Goal: Information Seeking & Learning: Find specific fact

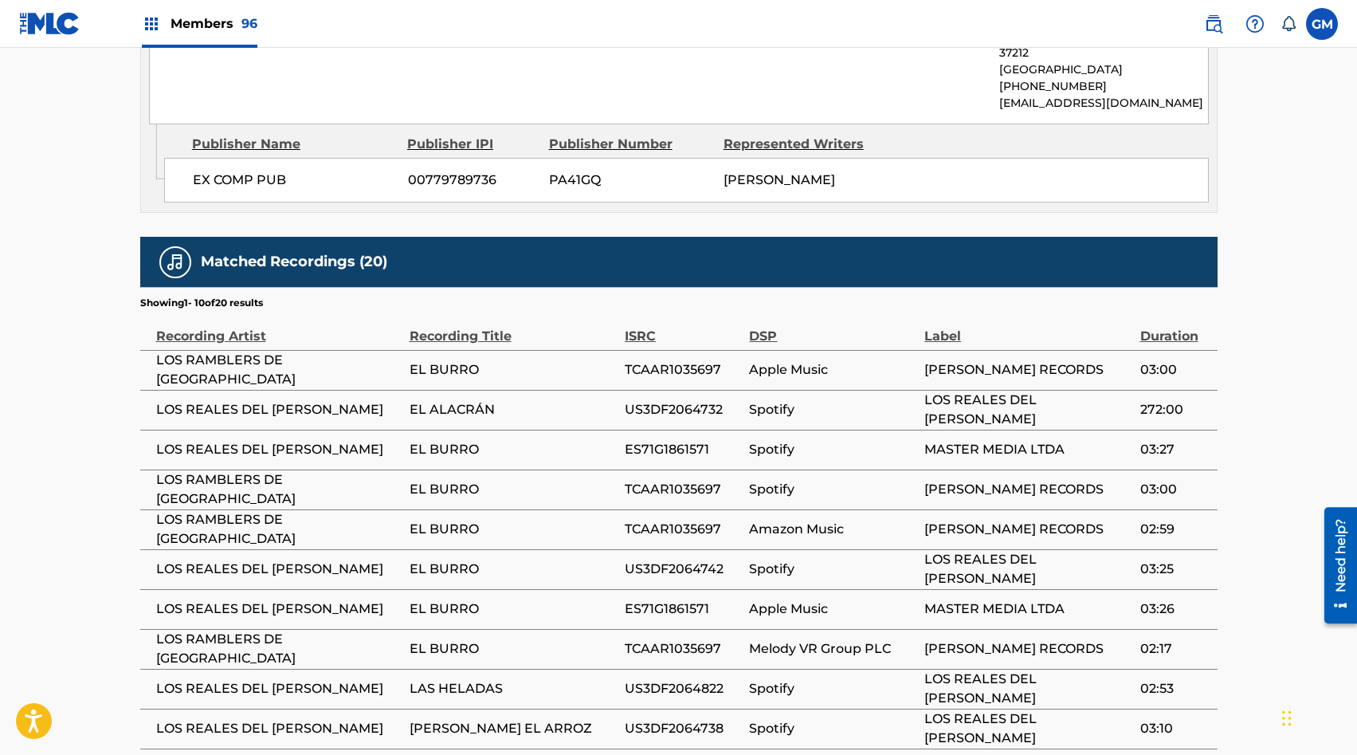
scroll to position [920, 0]
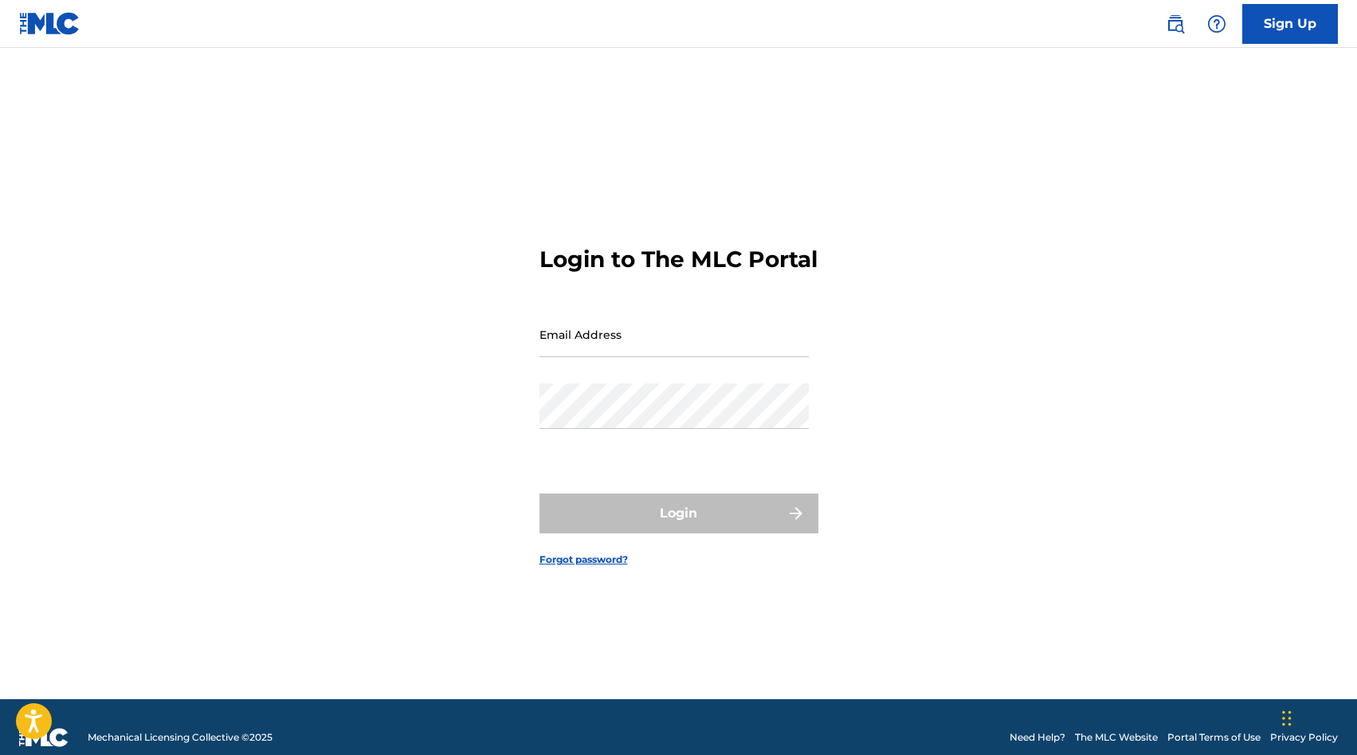
click at [1168, 16] on img at bounding box center [1175, 23] width 19 height 19
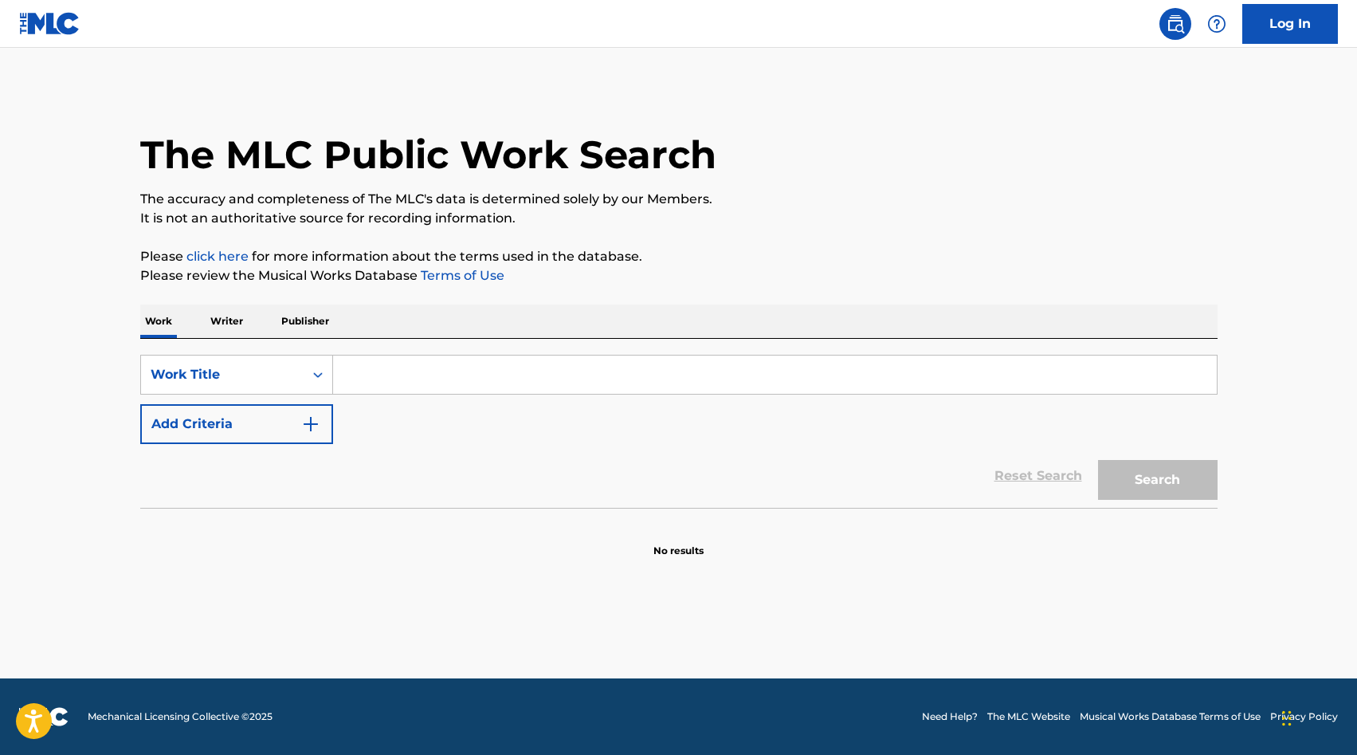
click at [408, 372] on input "Search Form" at bounding box center [775, 374] width 884 height 38
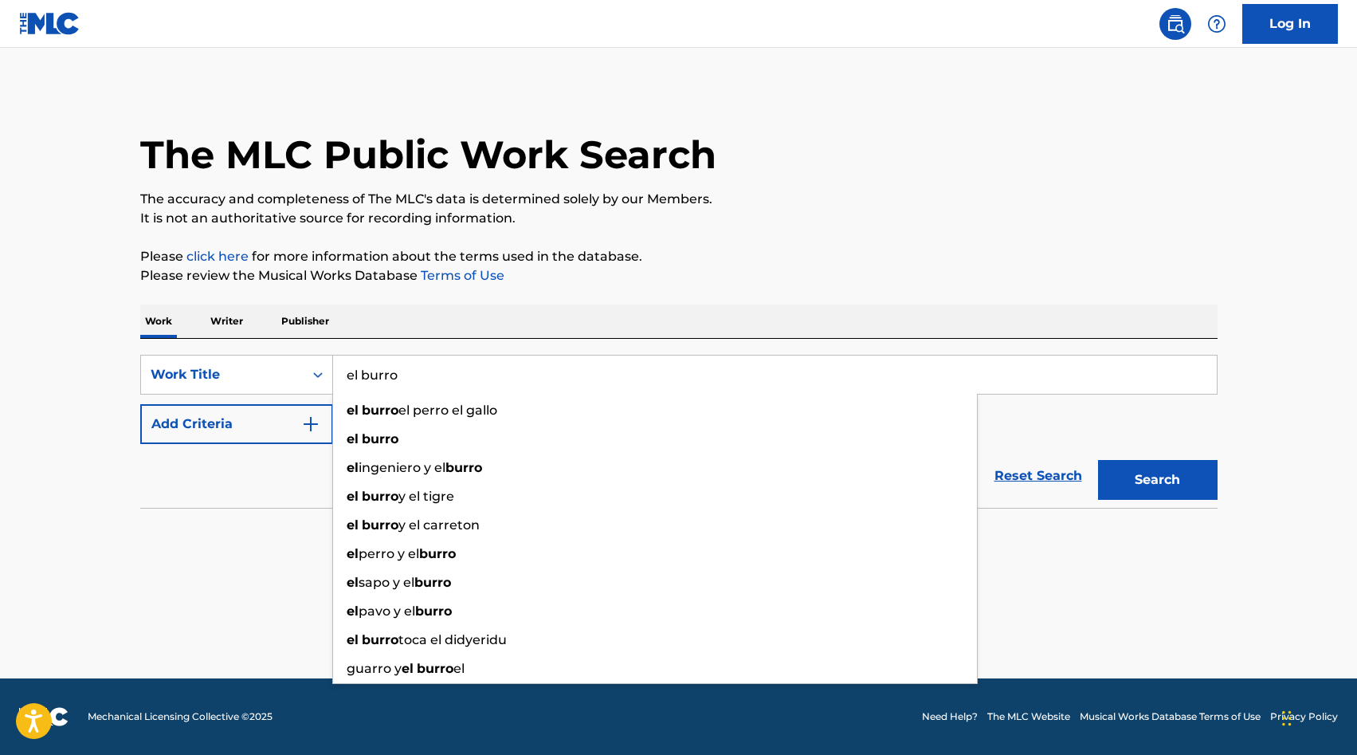
type input "el burro"
click at [0, 491] on main "The MLC Public Work Search The accuracy and completeness of The MLC's data is d…" at bounding box center [678, 363] width 1357 height 630
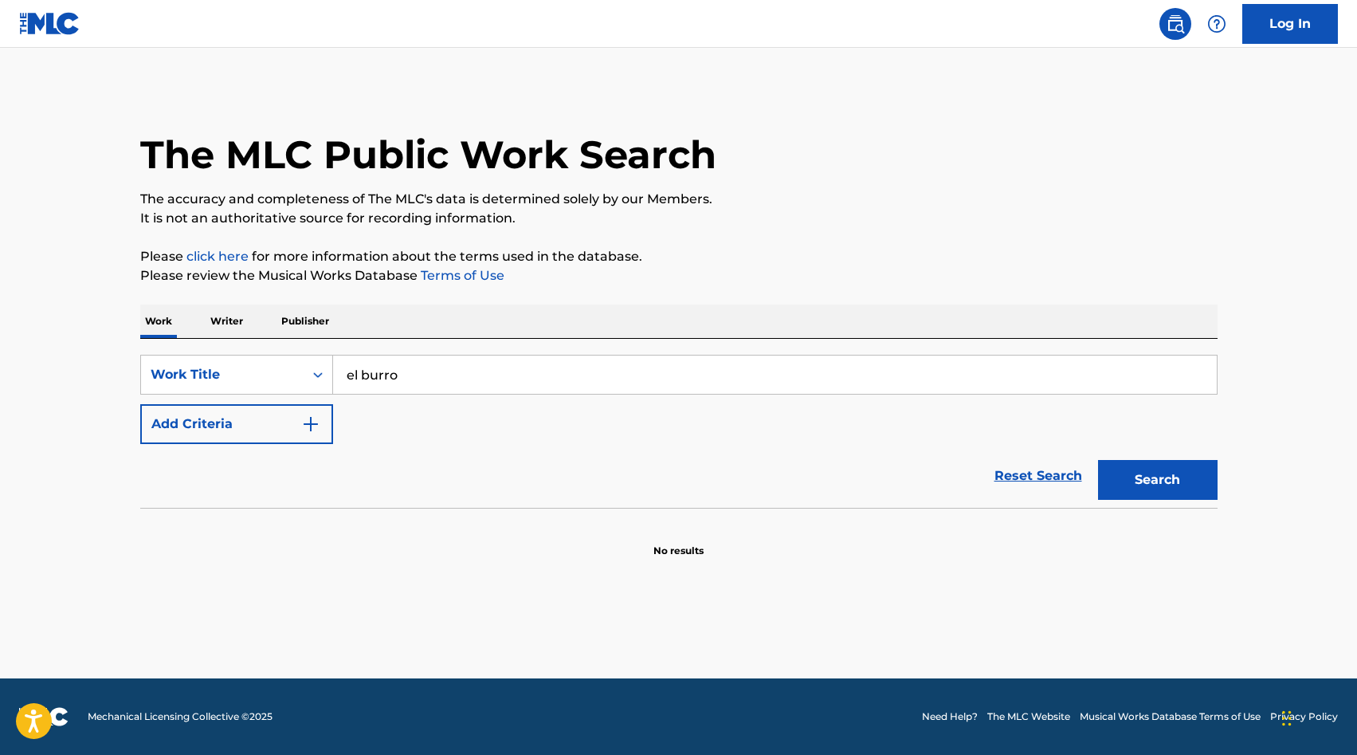
click at [269, 426] on button "Add Criteria" at bounding box center [236, 424] width 193 height 40
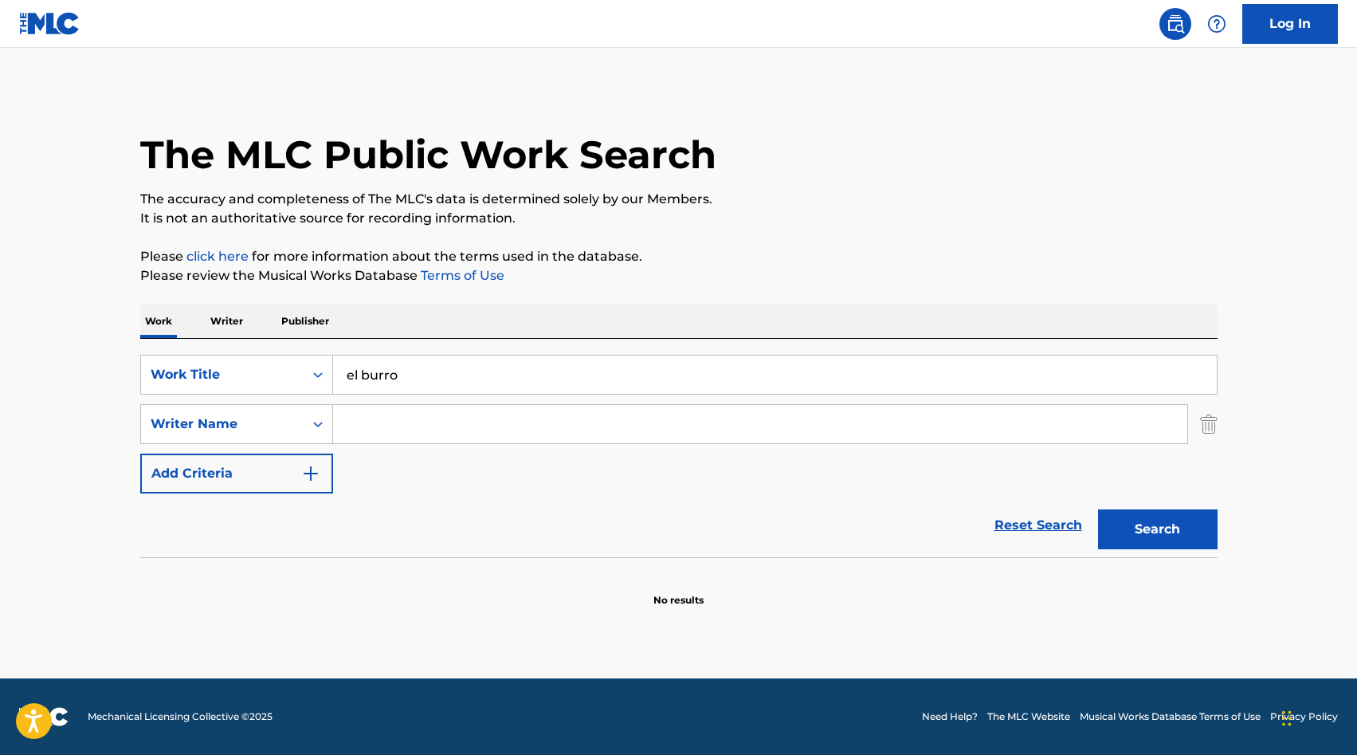
click at [269, 426] on div "Writer Name" at bounding box center [222, 423] width 143 height 19
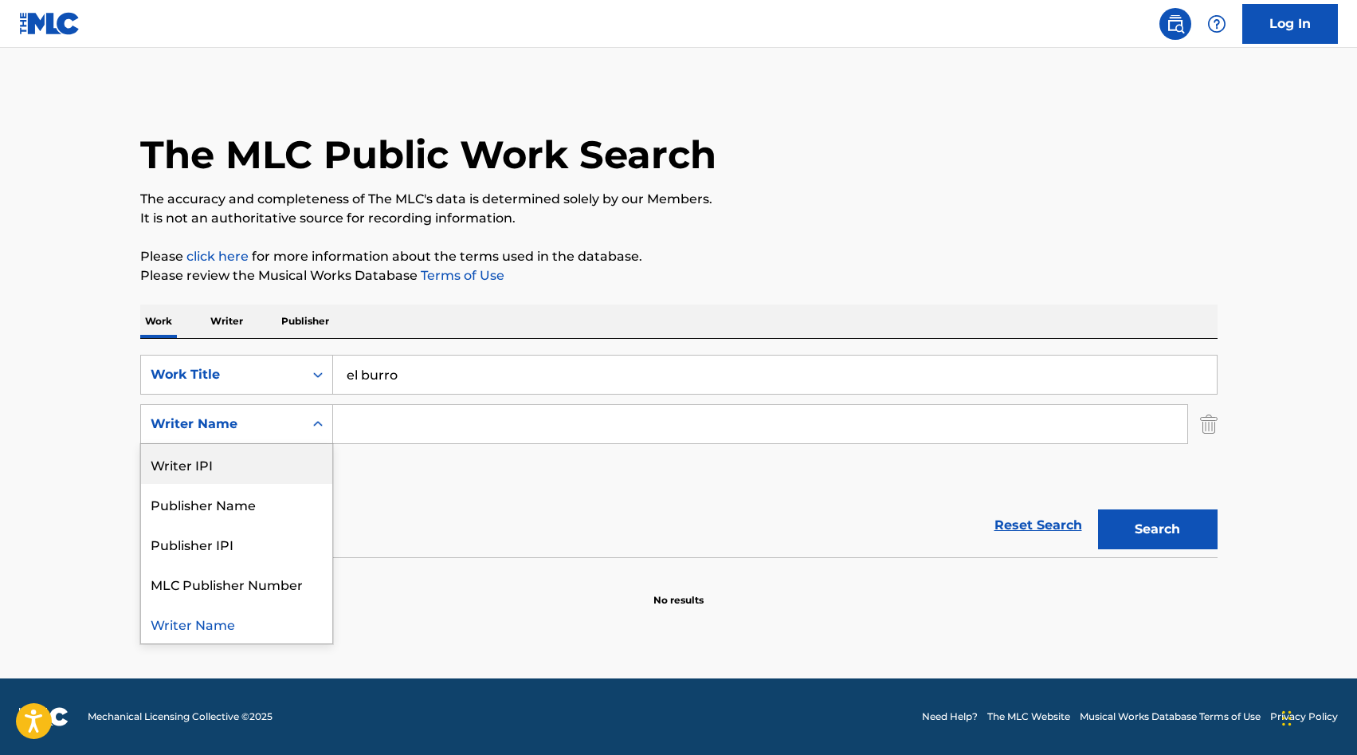
click at [384, 415] on input "Search Form" at bounding box center [760, 424] width 854 height 38
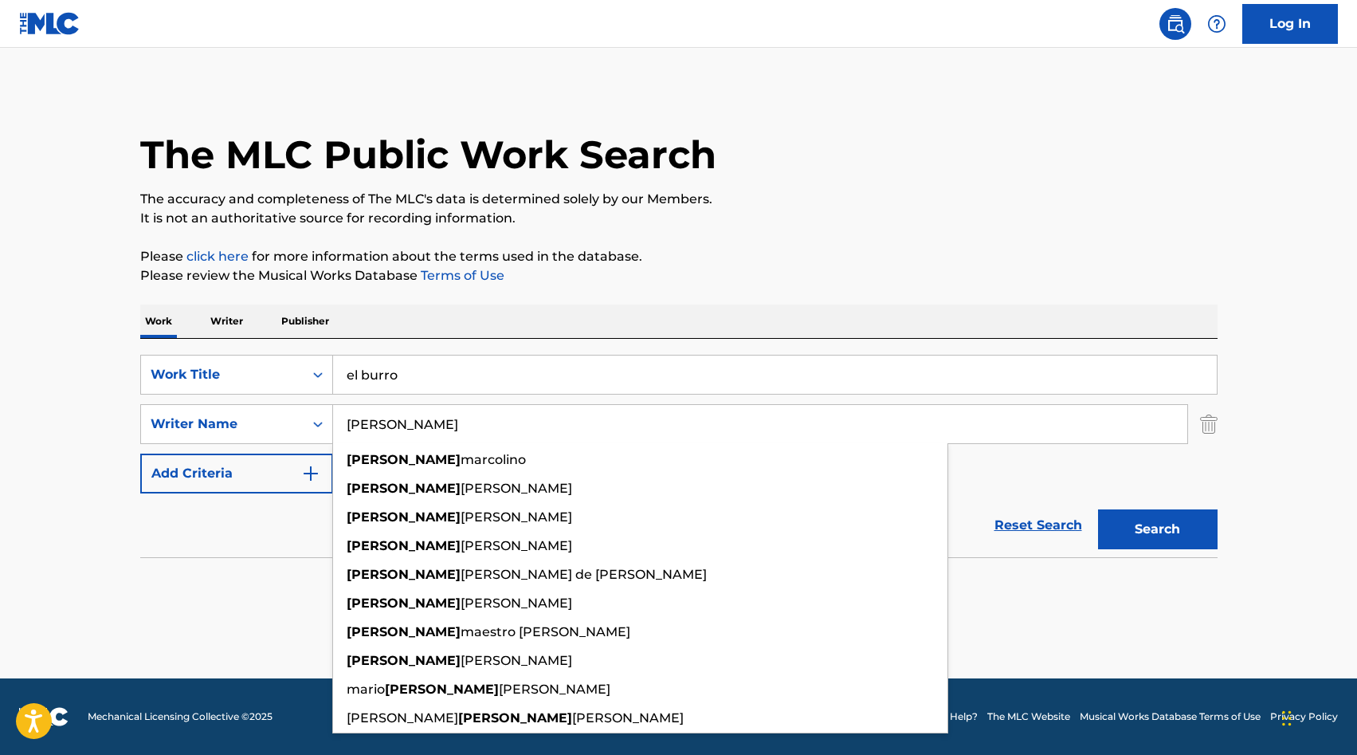
type input "[PERSON_NAME]"
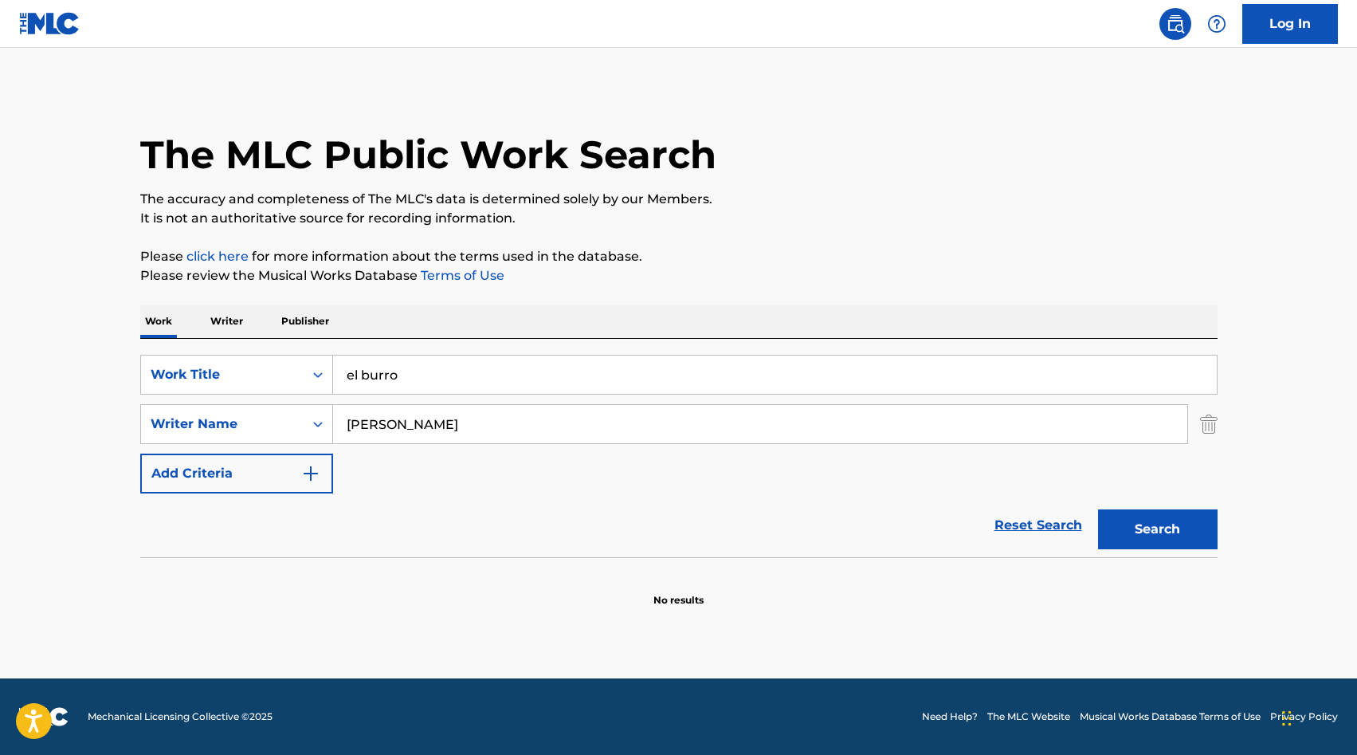
click at [1131, 536] on button "Search" at bounding box center [1158, 529] width 120 height 40
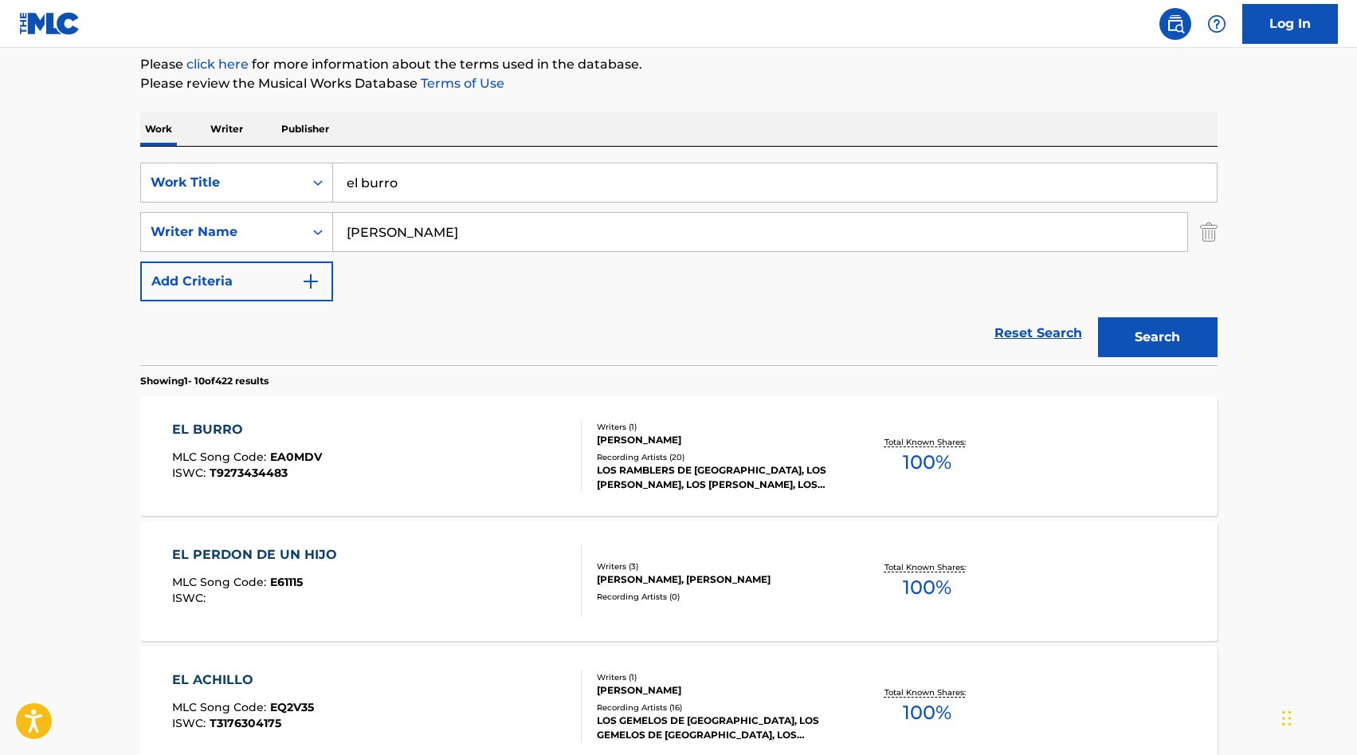
scroll to position [194, 0]
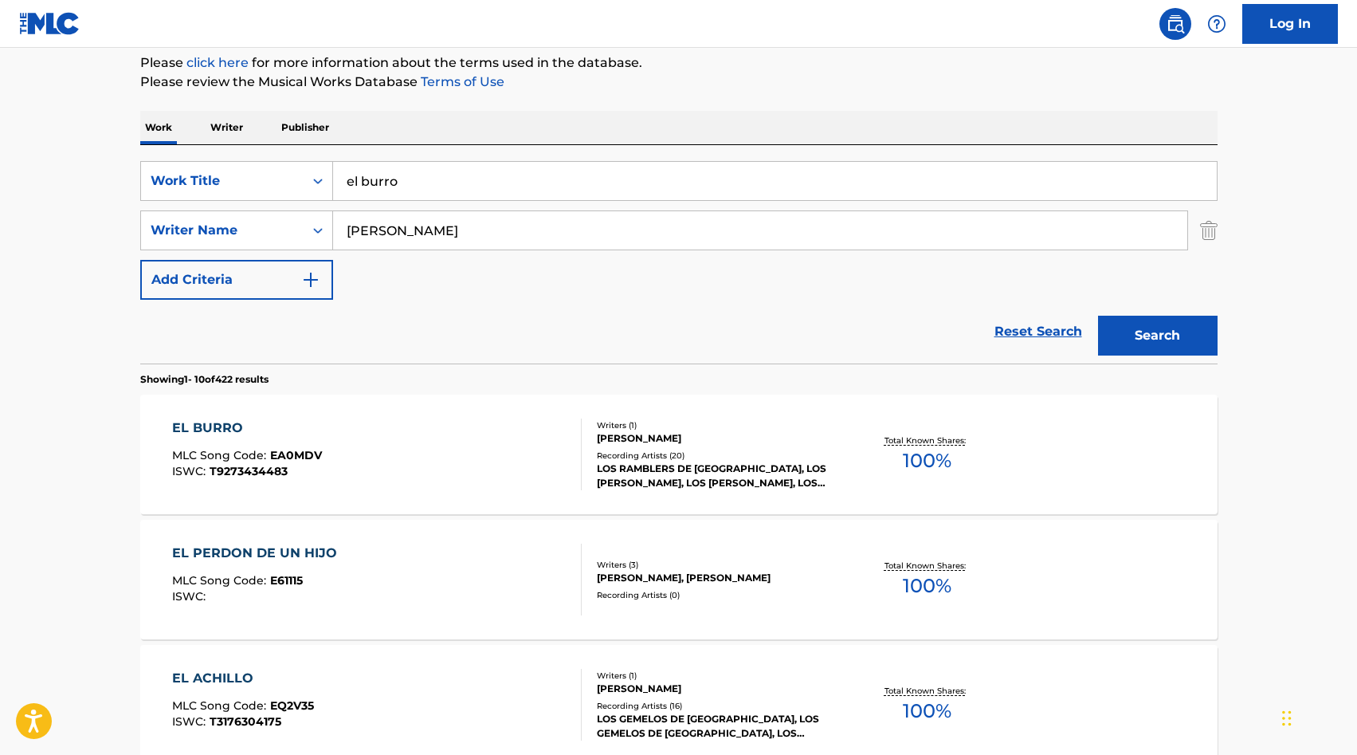
click at [539, 465] on div "EL BURRO MLC Song Code : EA0MDV ISWC : T9273434483" at bounding box center [377, 454] width 410 height 72
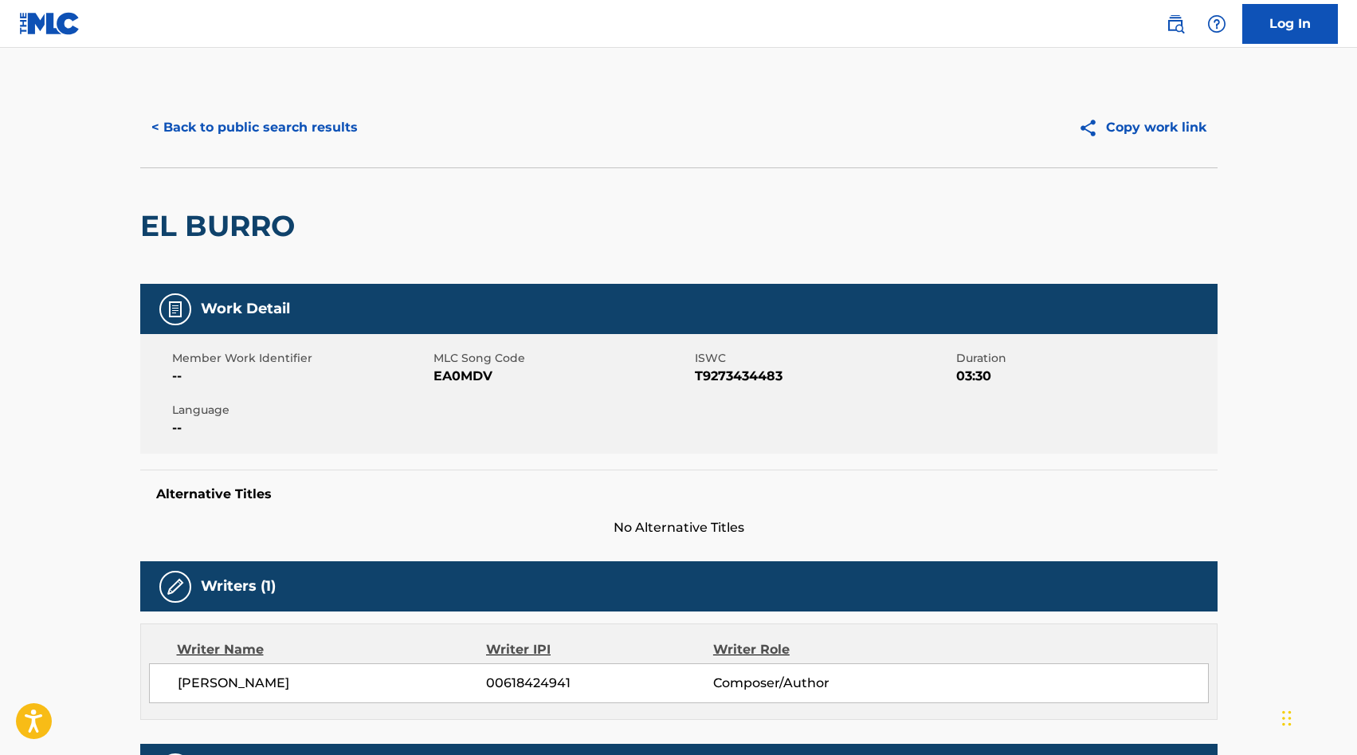
click at [459, 374] on span "EA0MDV" at bounding box center [562, 376] width 257 height 19
copy span "EA0MDV"
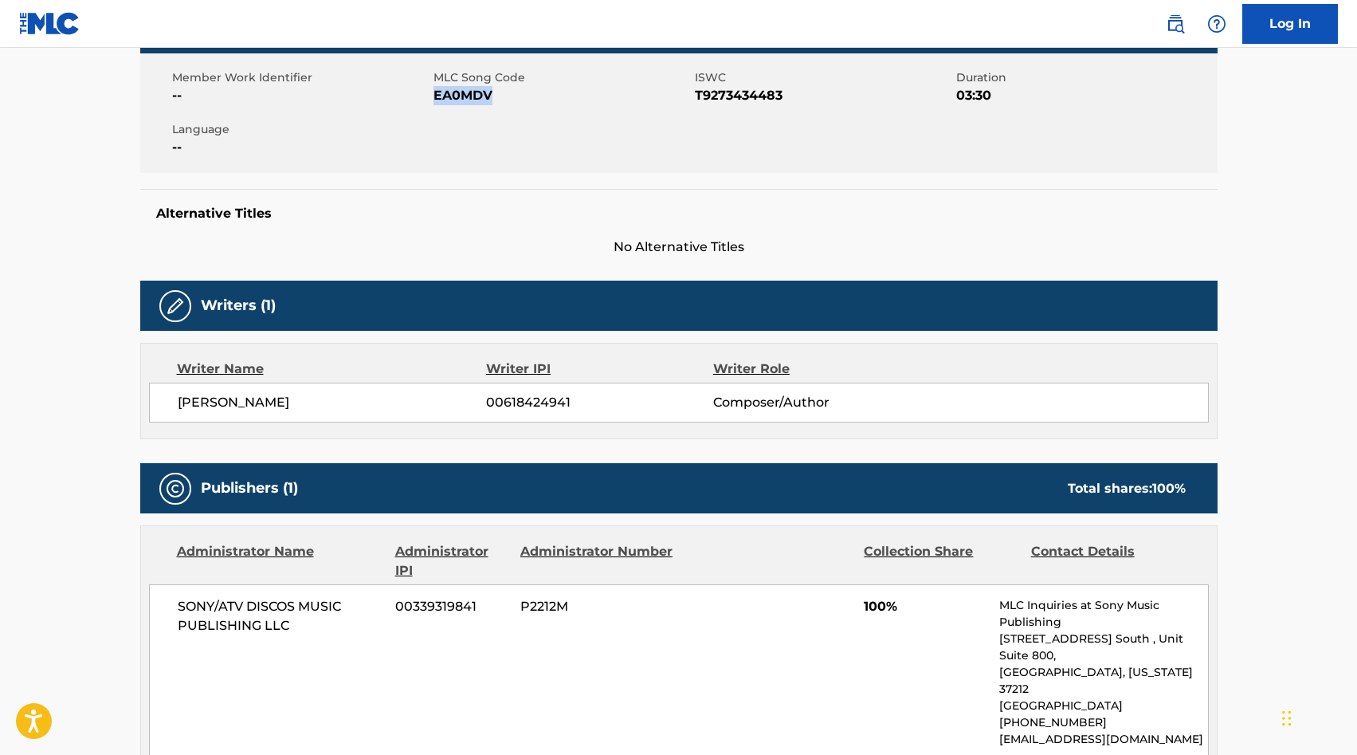
scroll to position [276, 0]
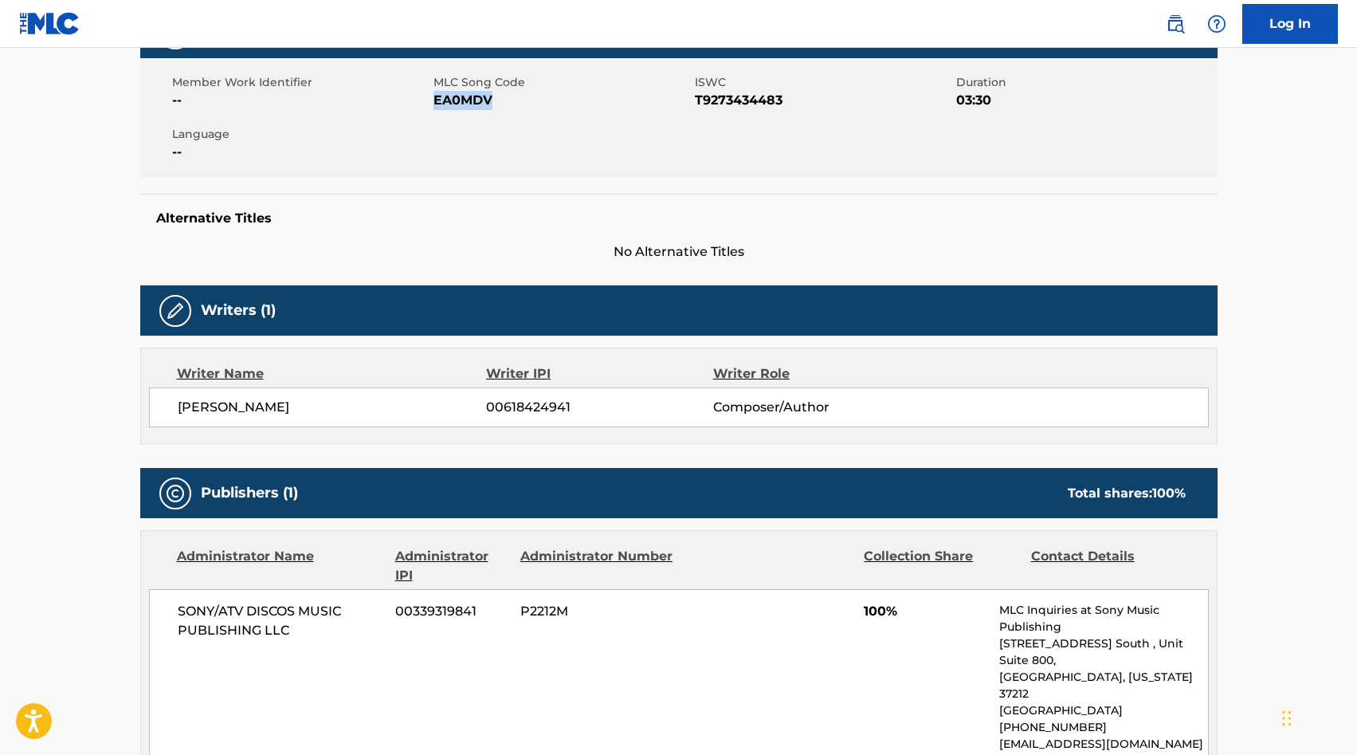
click at [622, 208] on div "Alternative Titles No Alternative Titles" at bounding box center [678, 228] width 1077 height 68
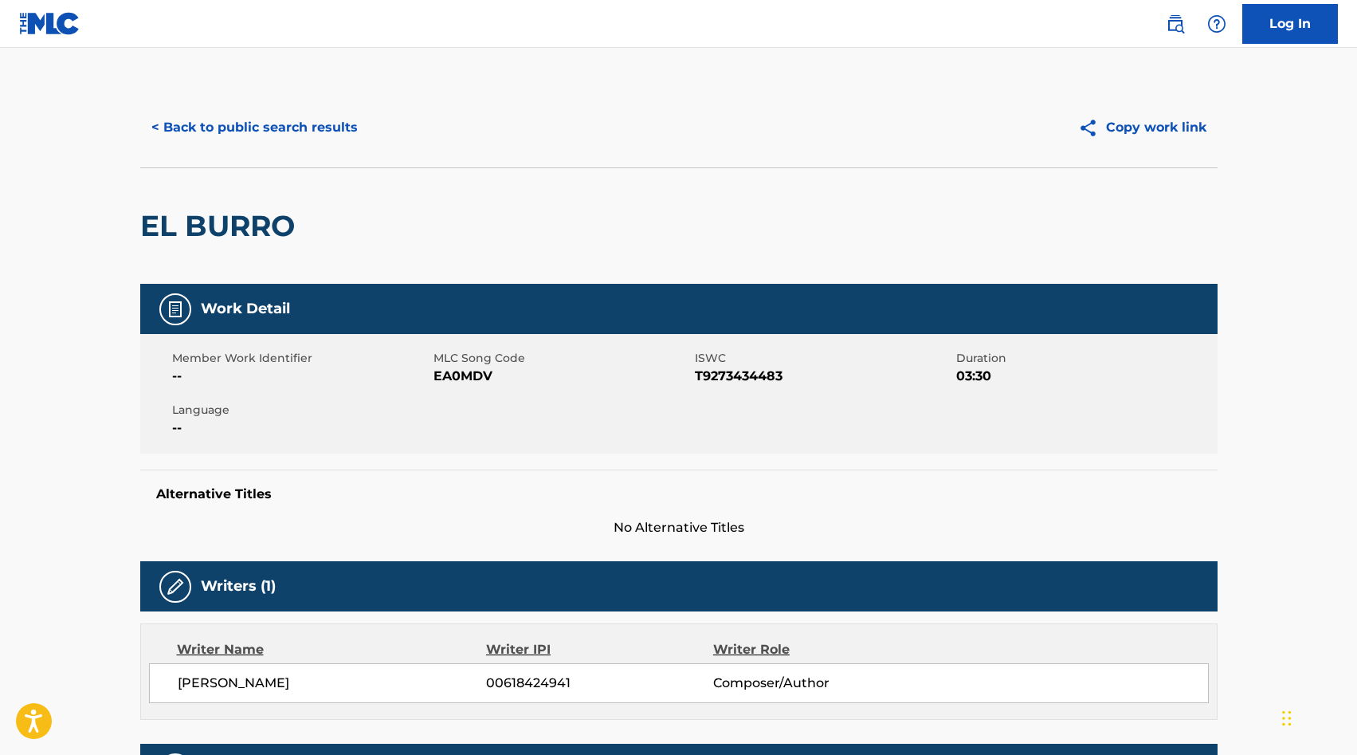
click at [249, 128] on button "< Back to public search results" at bounding box center [254, 128] width 229 height 40
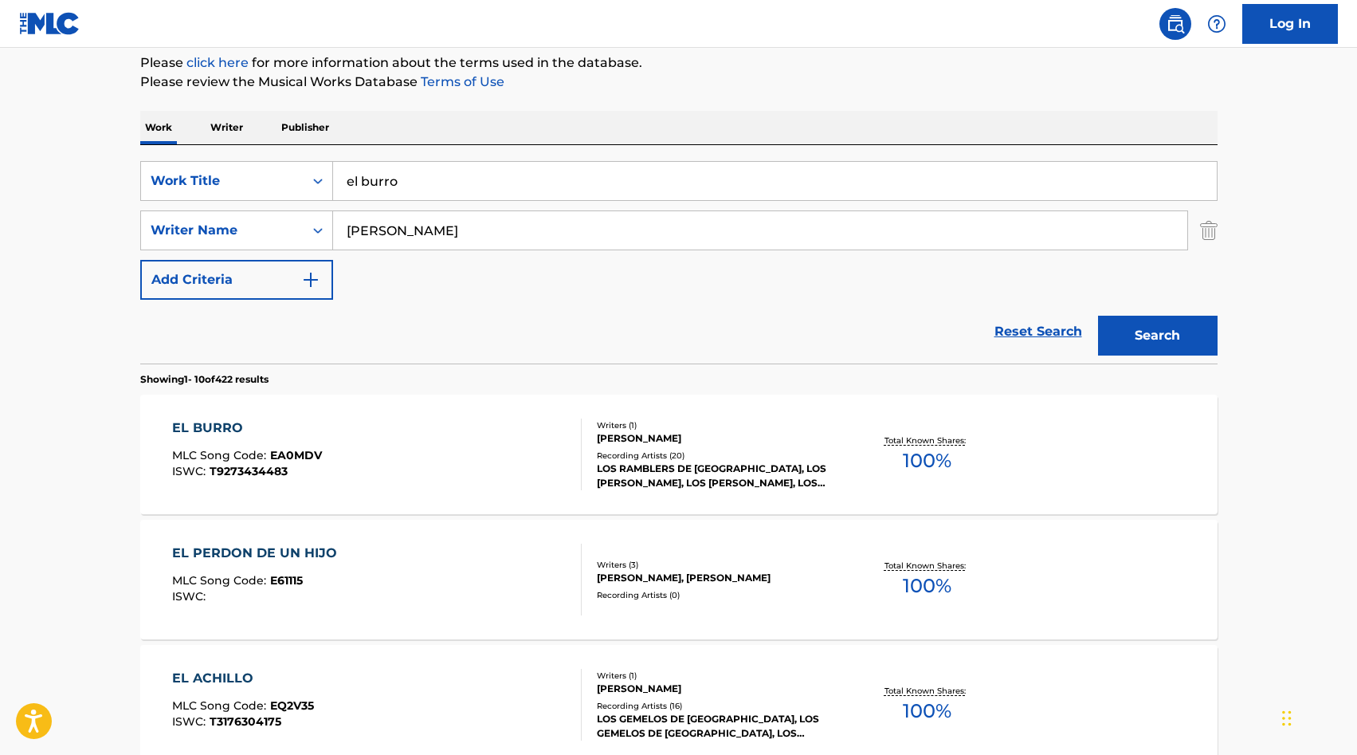
click at [401, 178] on input "el burro" at bounding box center [775, 181] width 884 height 38
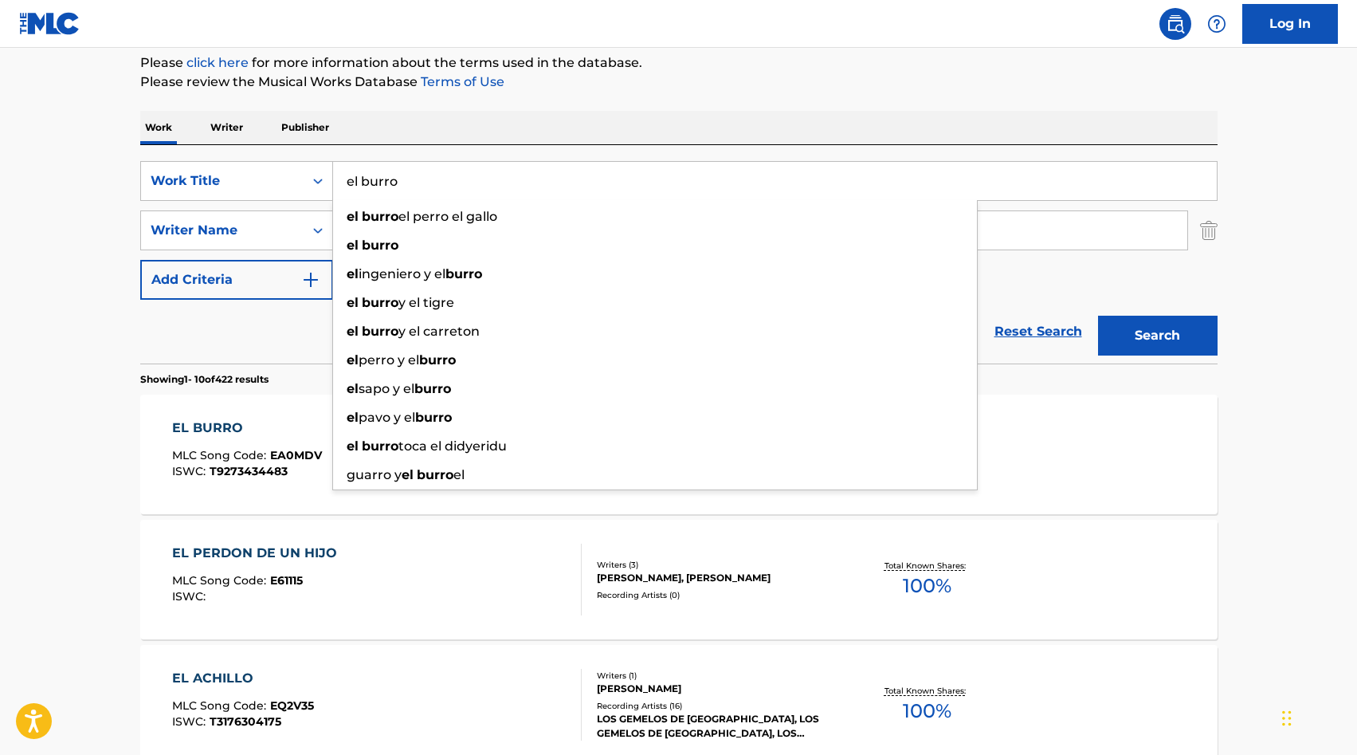
paste input "EL CABALLO DEL DIABLO 2"
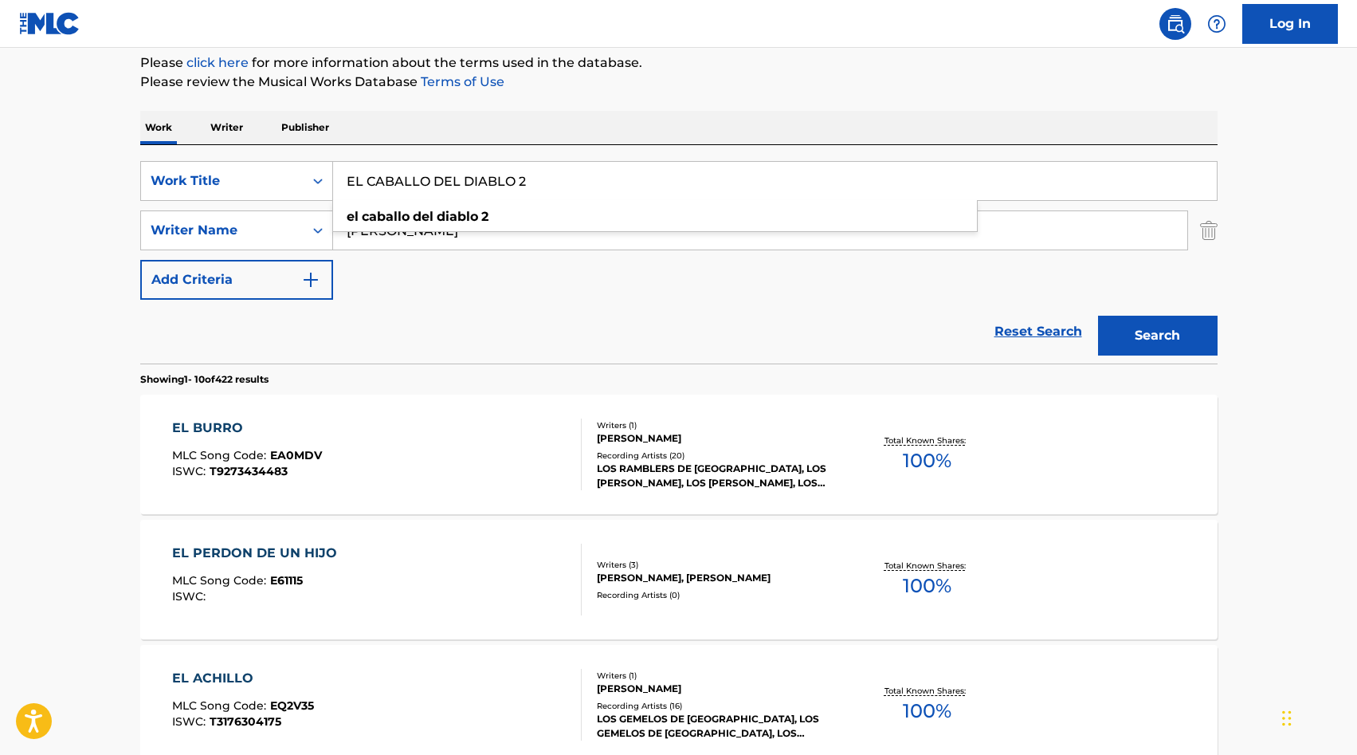
type input "EL CABALLO DEL DIABLO 2"
click at [375, 230] on input "[PERSON_NAME]" at bounding box center [760, 230] width 854 height 38
click at [1147, 336] on button "Search" at bounding box center [1158, 336] width 120 height 40
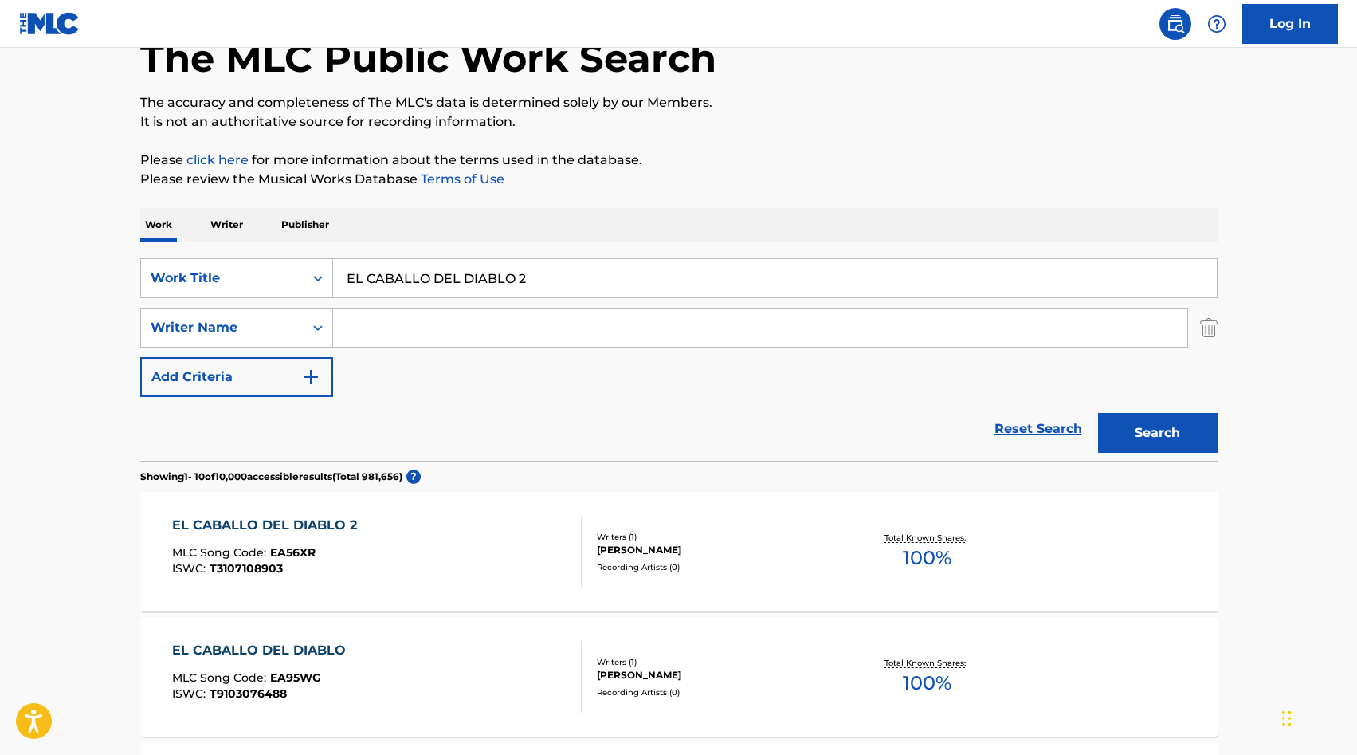
scroll to position [25, 0]
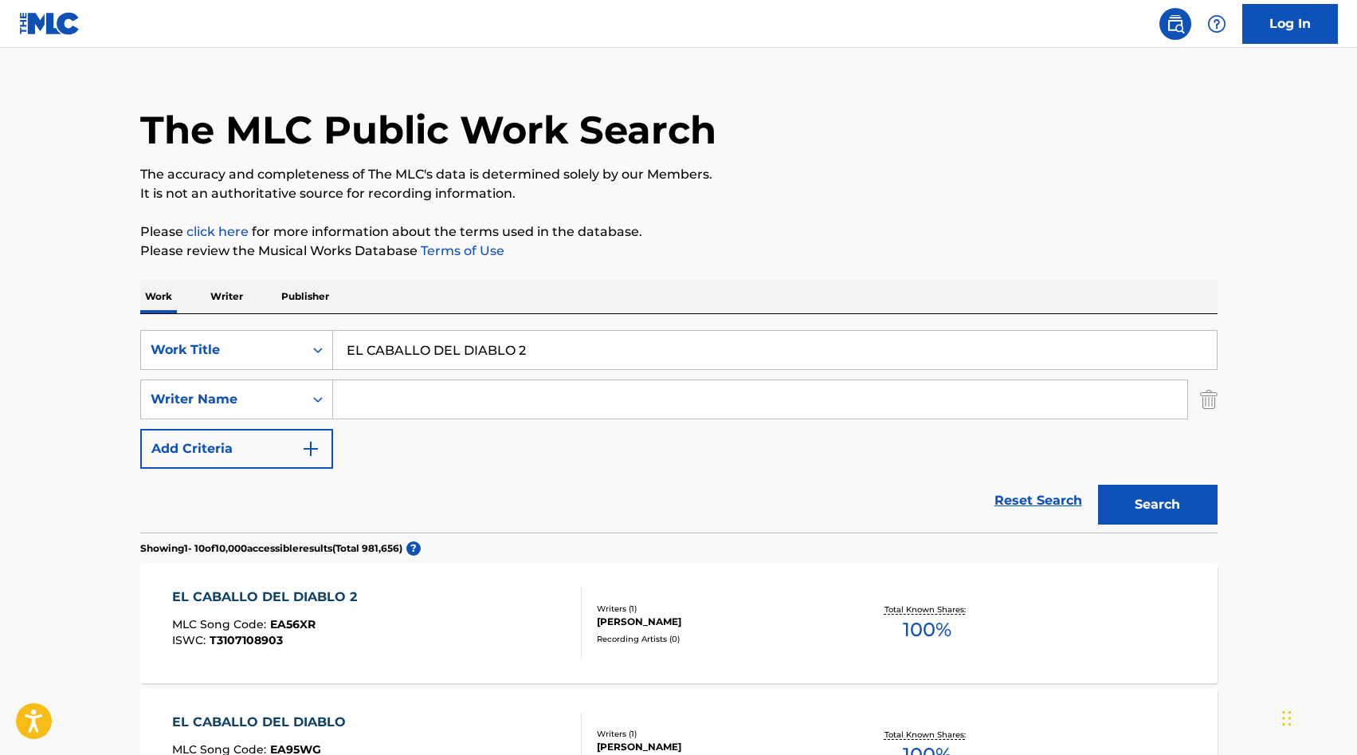
click at [653, 635] on div "Recording Artists ( 0 )" at bounding box center [717, 639] width 241 height 12
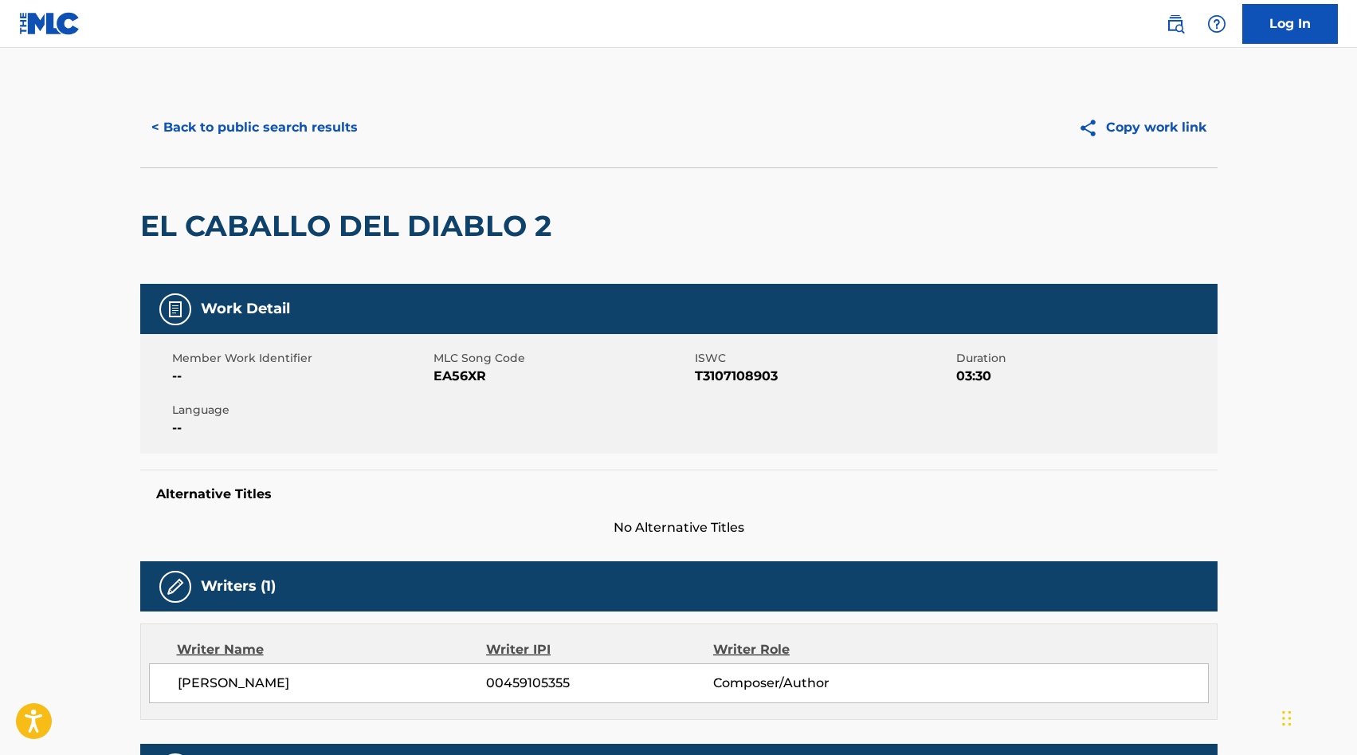
click at [461, 375] on span "EA56XR" at bounding box center [562, 376] width 257 height 19
copy span "EA56XR"
click at [226, 136] on button "< Back to public search results" at bounding box center [254, 128] width 229 height 40
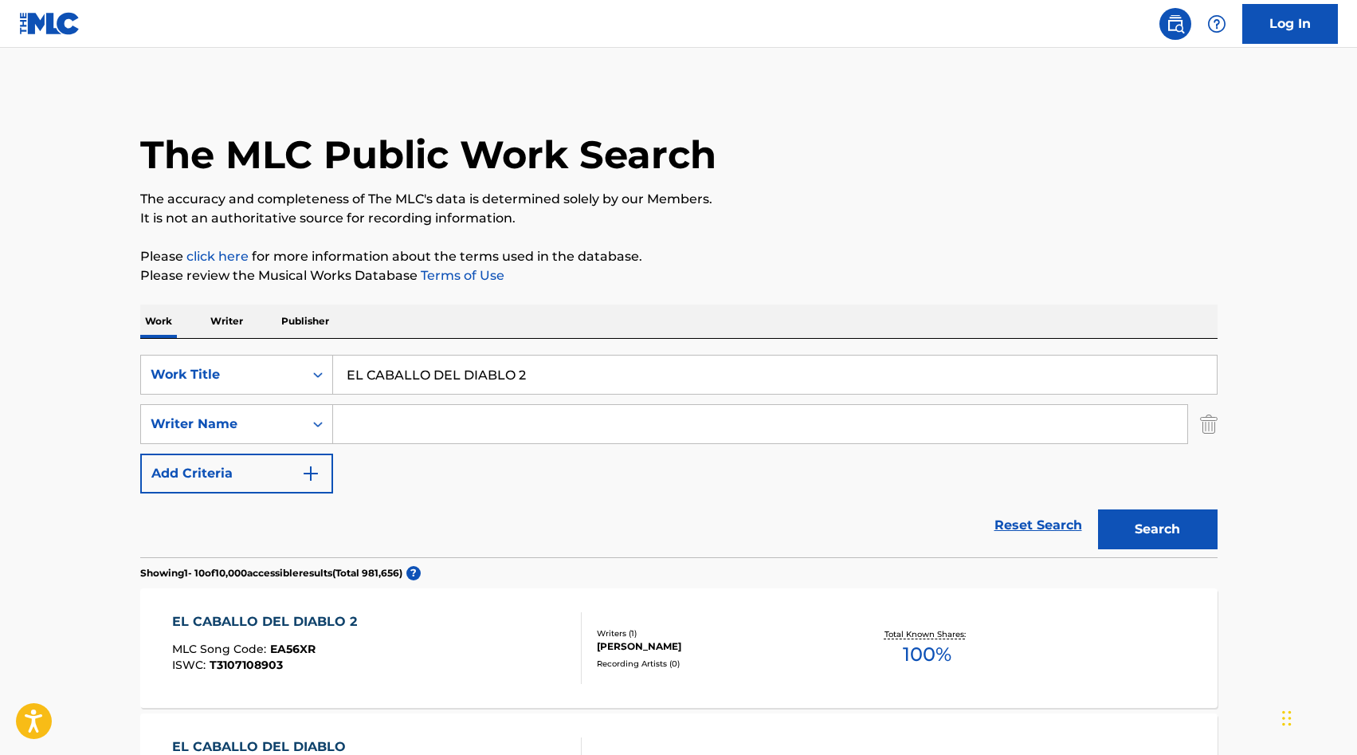
scroll to position [25, 0]
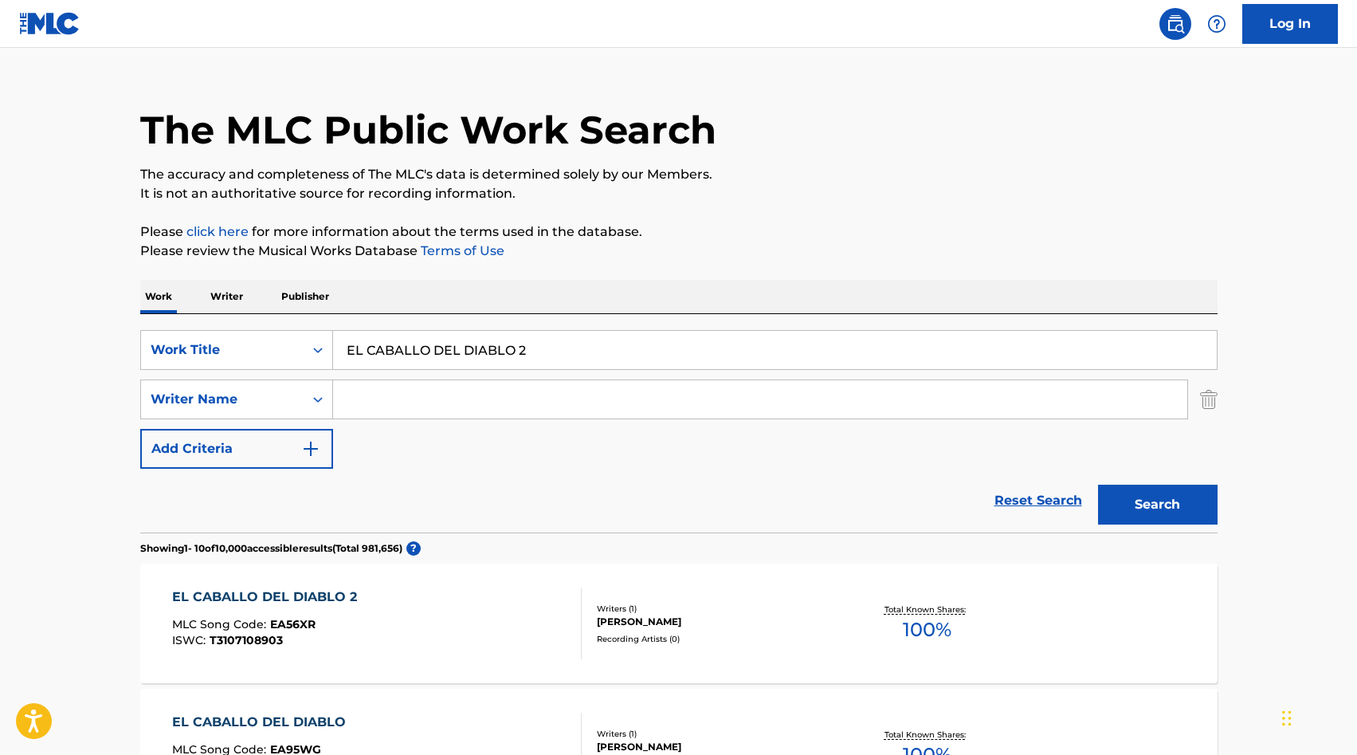
click at [421, 354] on input "EL CABALLO DEL DIABLO 2" at bounding box center [775, 350] width 884 height 38
paste input "MPO"
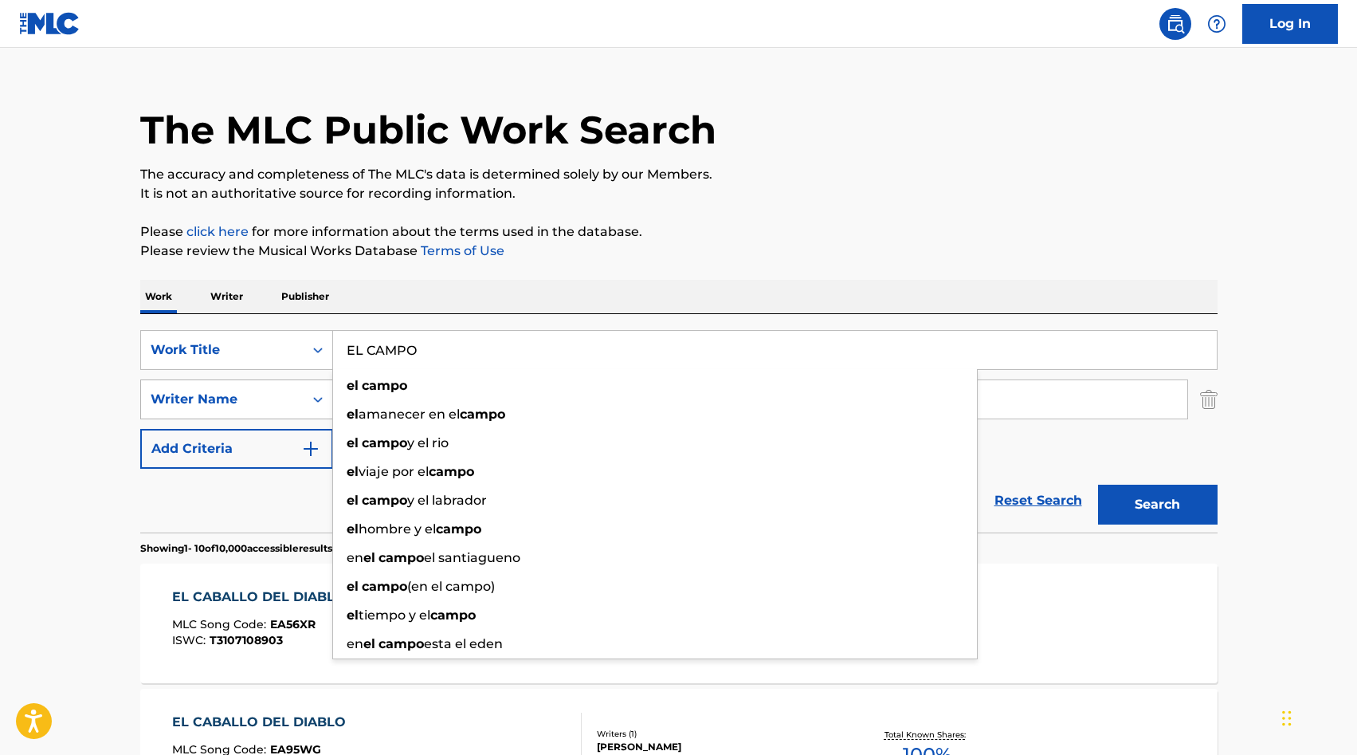
type input "EL CAMPO"
click at [250, 399] on div "Writer Name" at bounding box center [222, 399] width 143 height 19
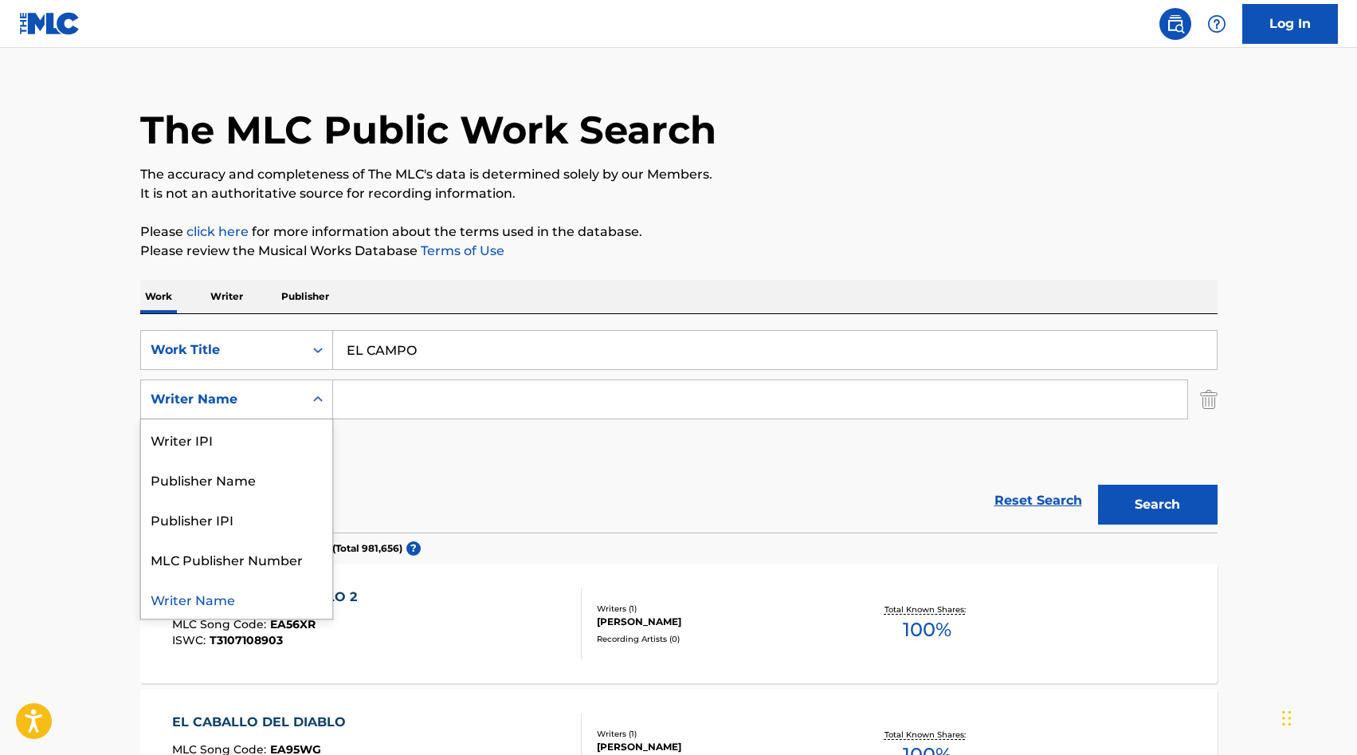
click at [250, 399] on div "Writer Name" at bounding box center [222, 399] width 143 height 19
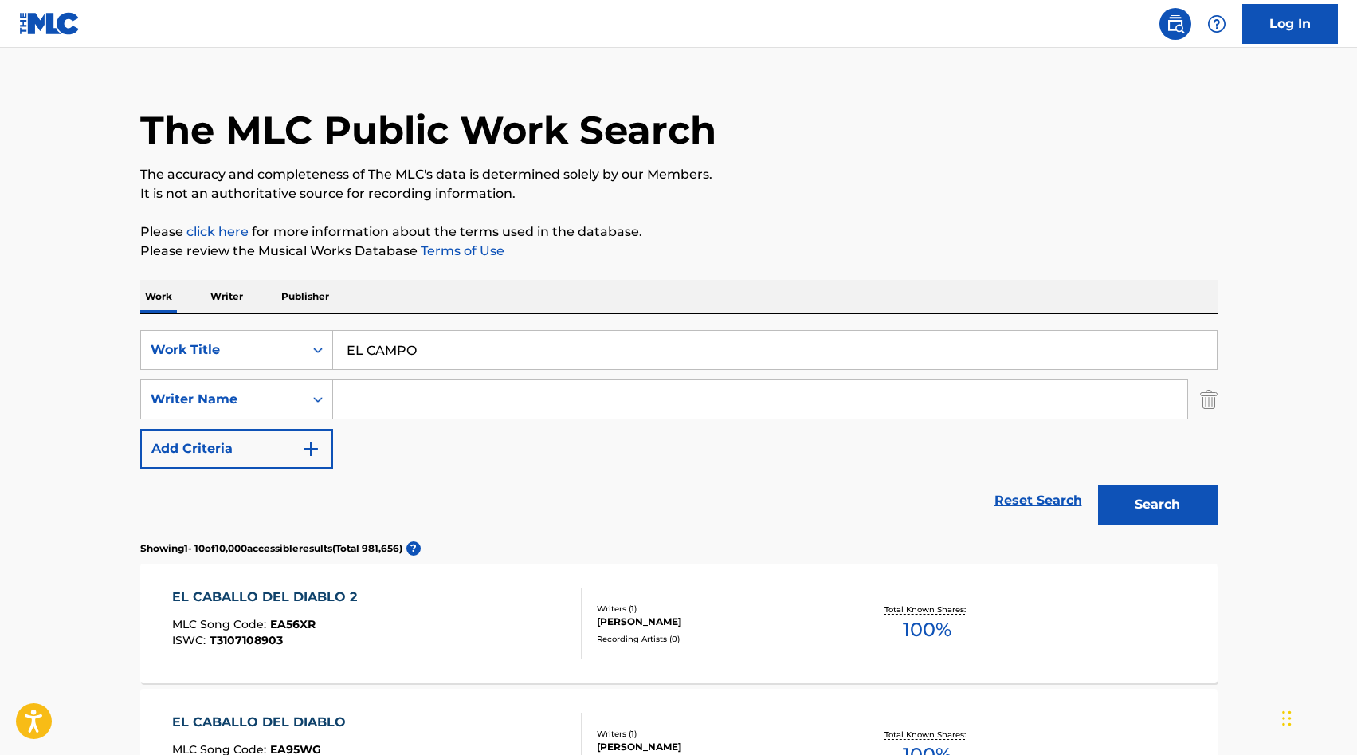
click at [364, 410] on input "Search Form" at bounding box center [760, 399] width 854 height 38
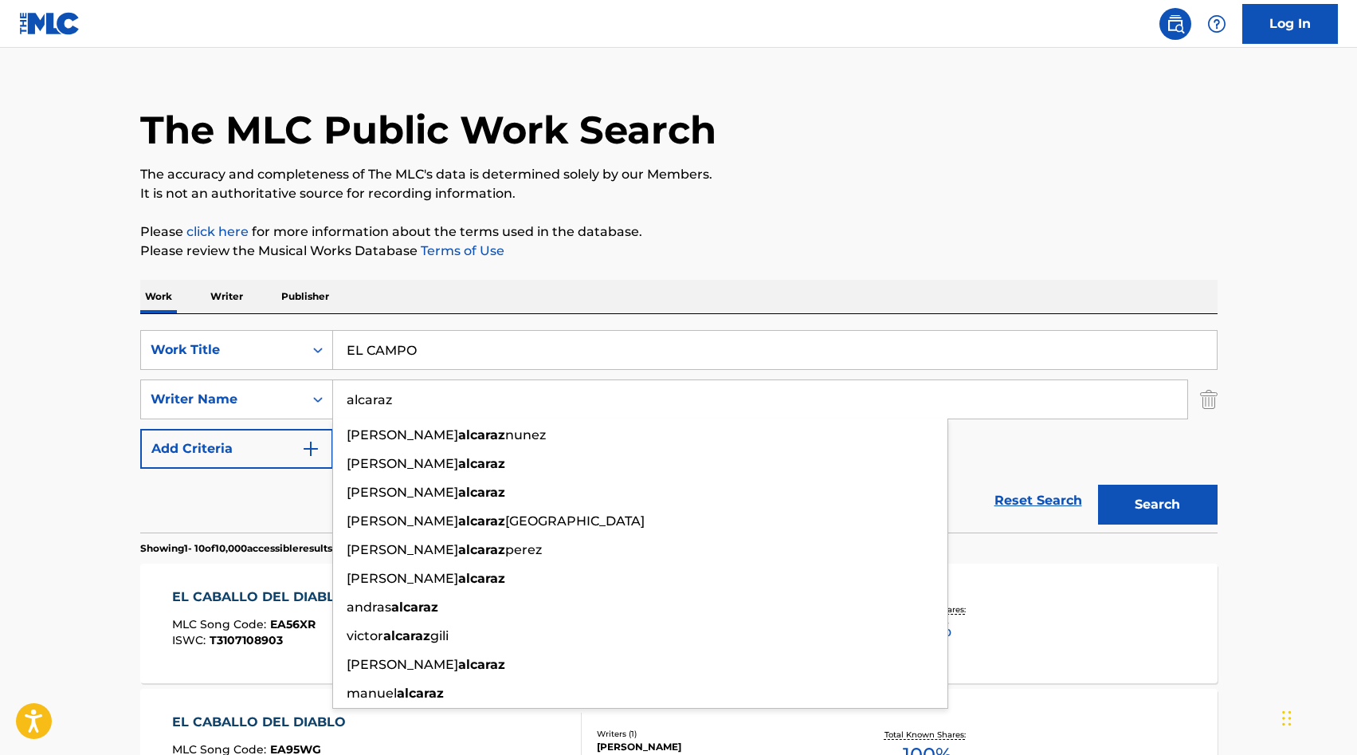
type input "alcaraz"
click at [1143, 497] on button "Search" at bounding box center [1158, 505] width 120 height 40
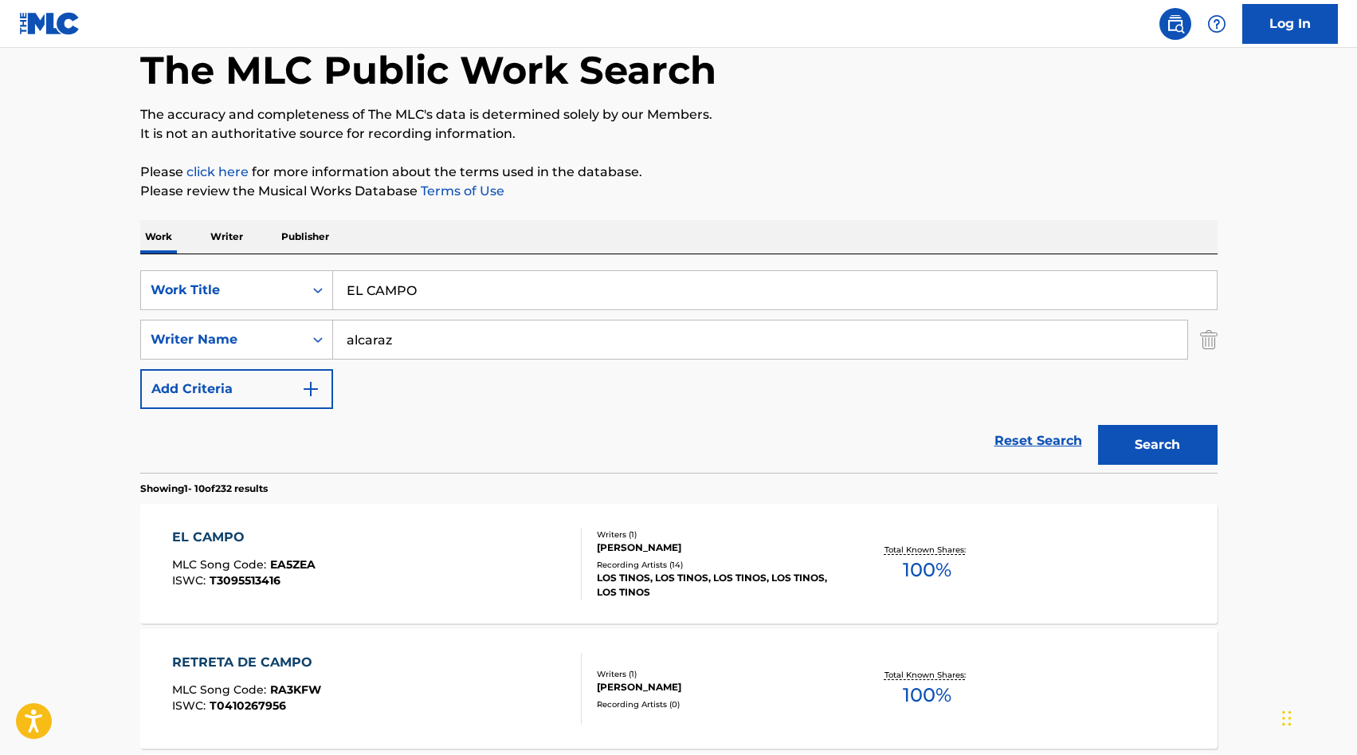
scroll to position [90, 0]
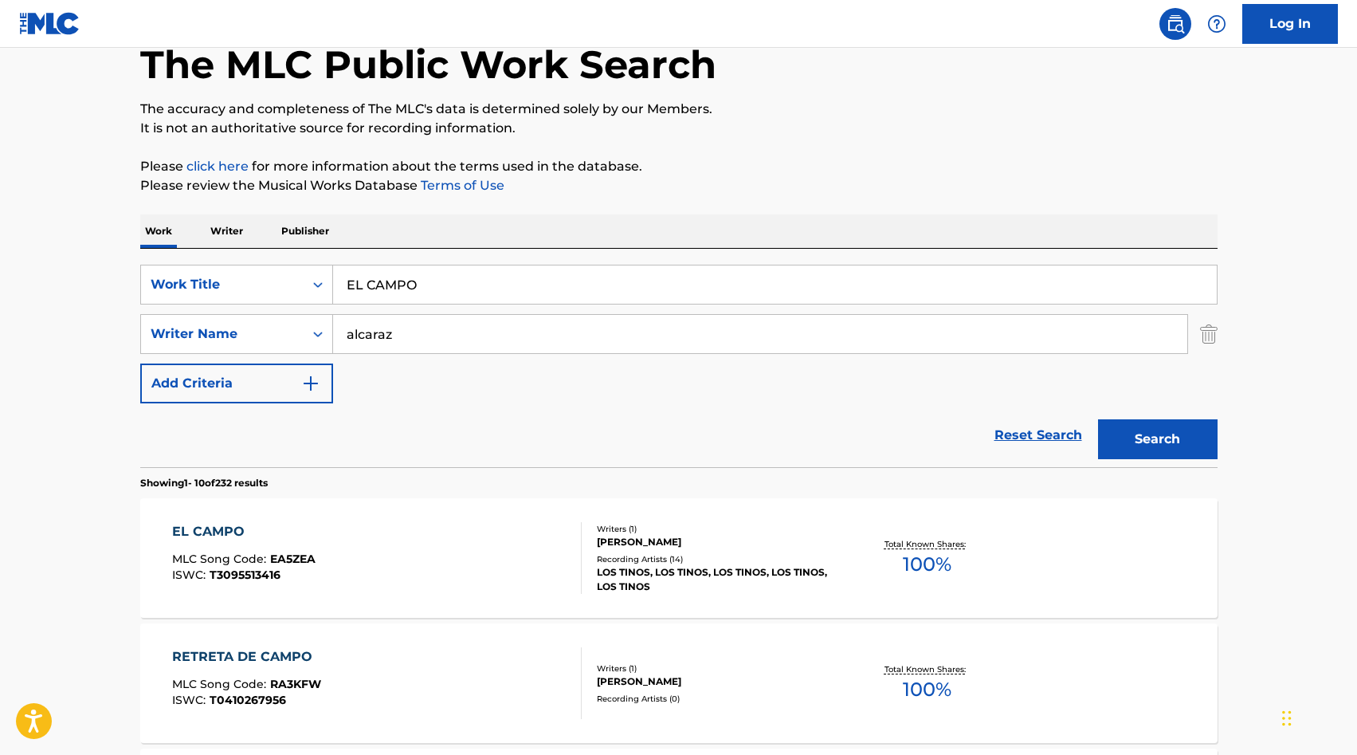
click at [753, 557] on div "Recording Artists ( 14 )" at bounding box center [717, 559] width 241 height 12
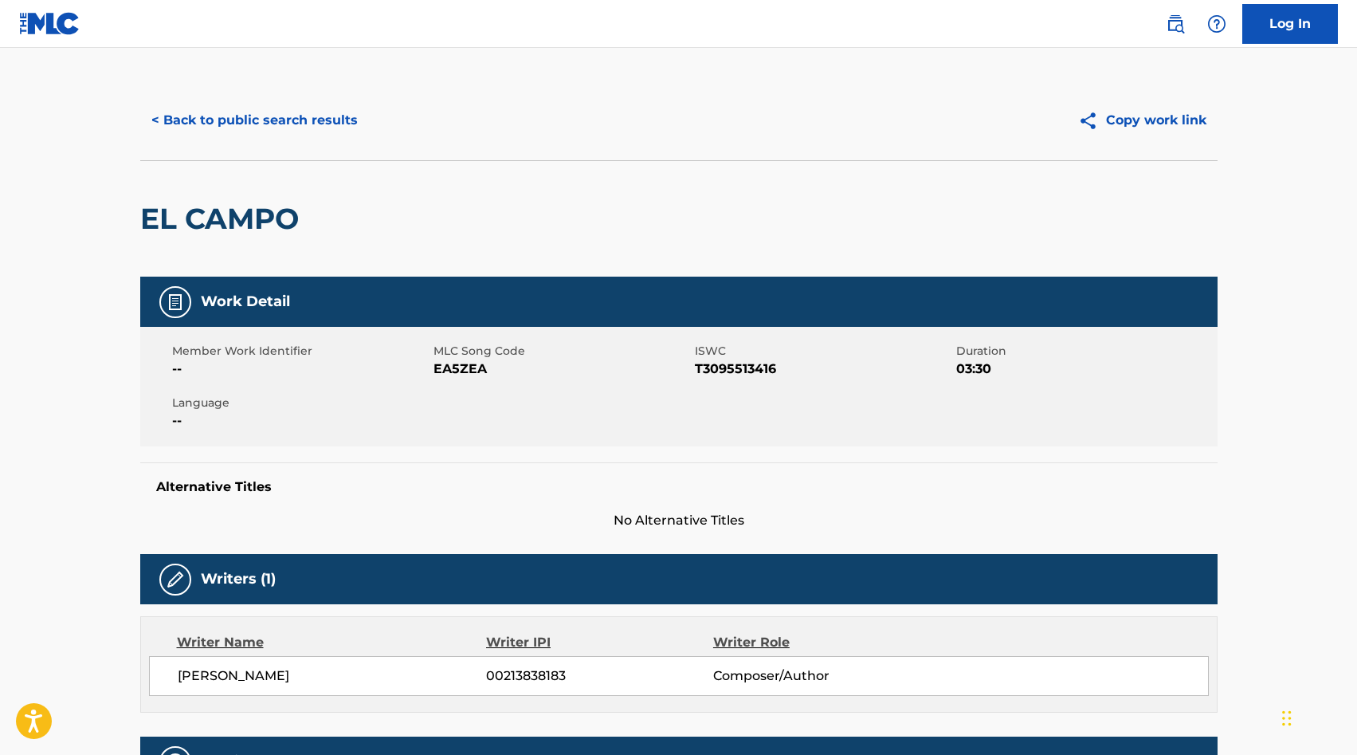
scroll to position [6, 0]
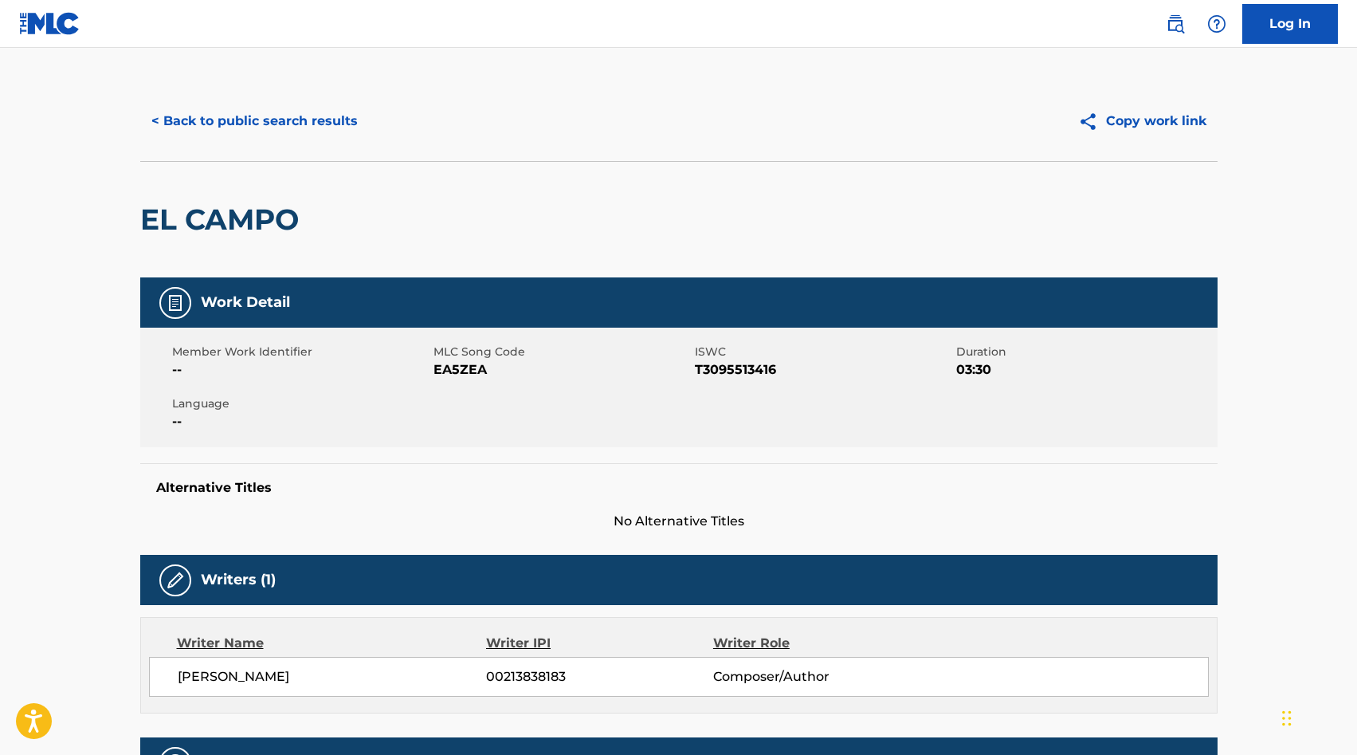
click at [452, 369] on span "EA5ZEA" at bounding box center [562, 369] width 257 height 19
copy span "EA5ZEA"
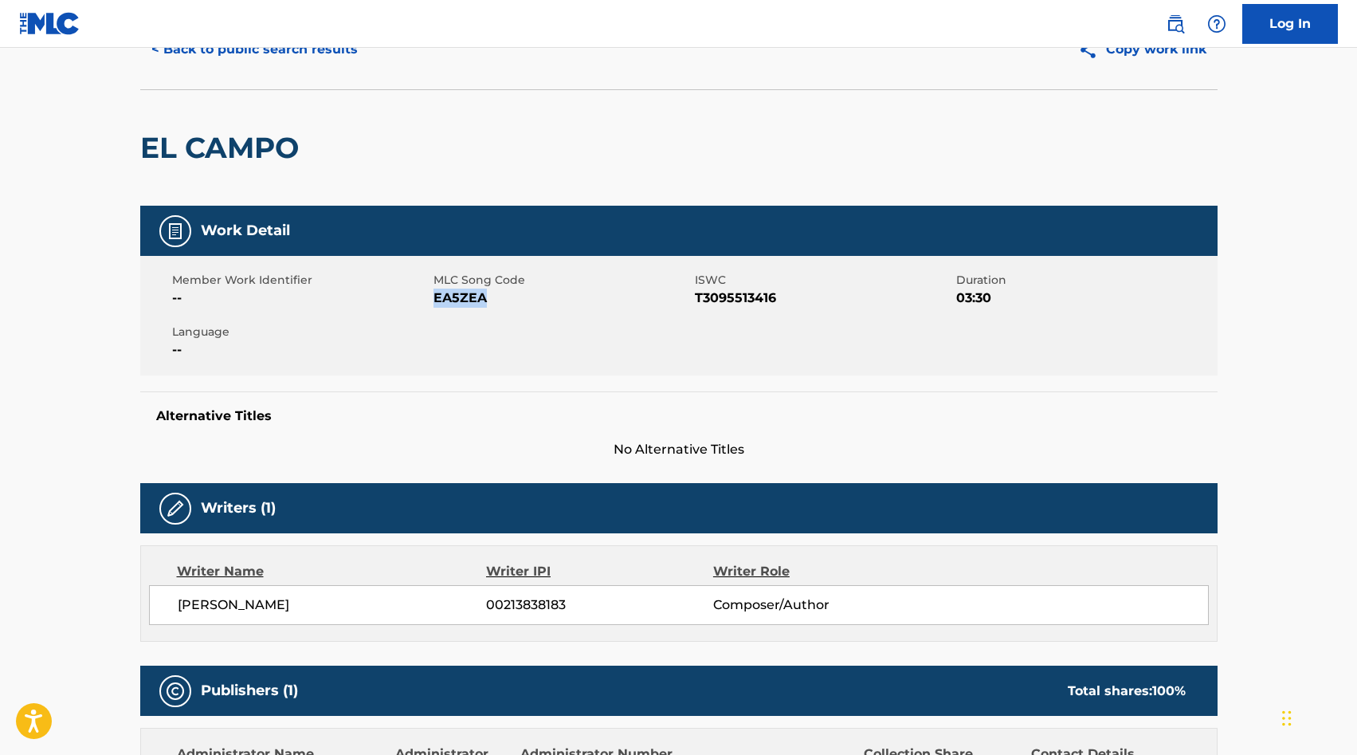
scroll to position [0, 0]
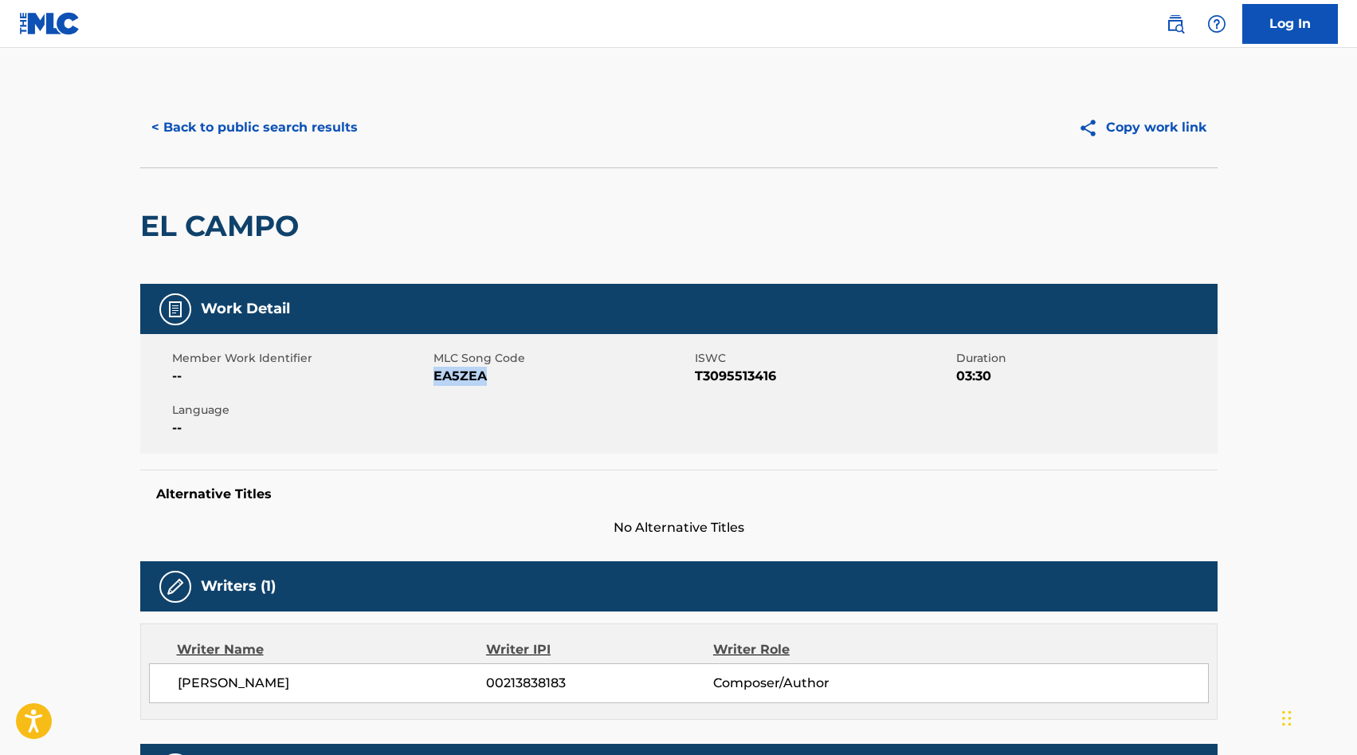
click at [192, 121] on button "< Back to public search results" at bounding box center [254, 128] width 229 height 40
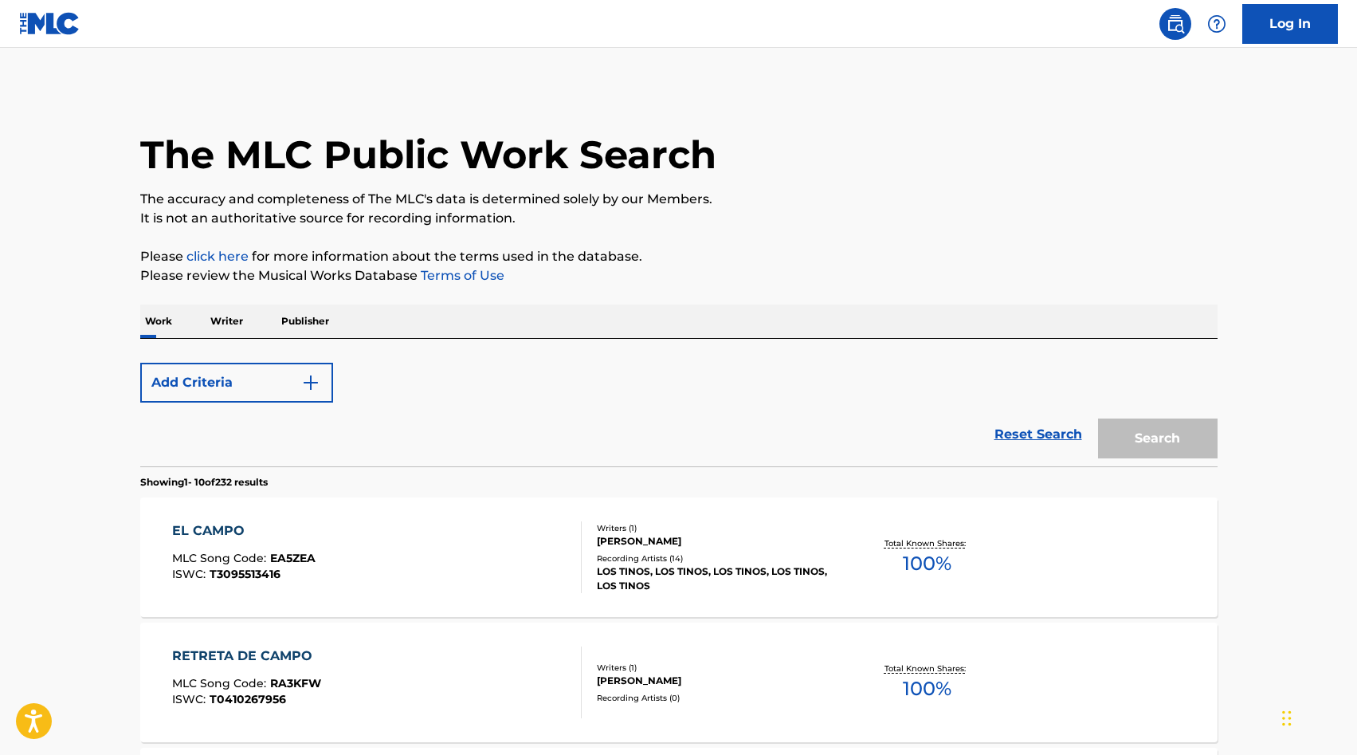
scroll to position [90, 0]
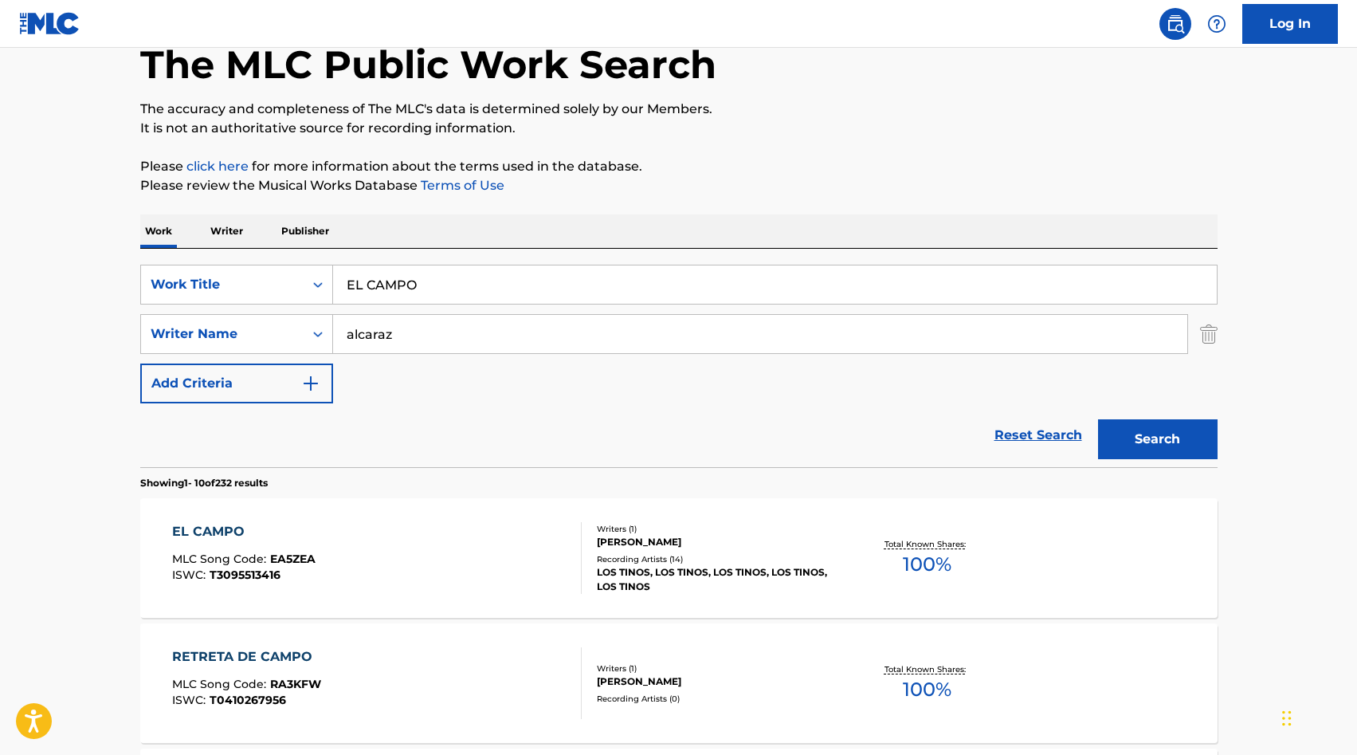
click at [367, 269] on input "EL CAMPO" at bounding box center [775, 284] width 884 height 38
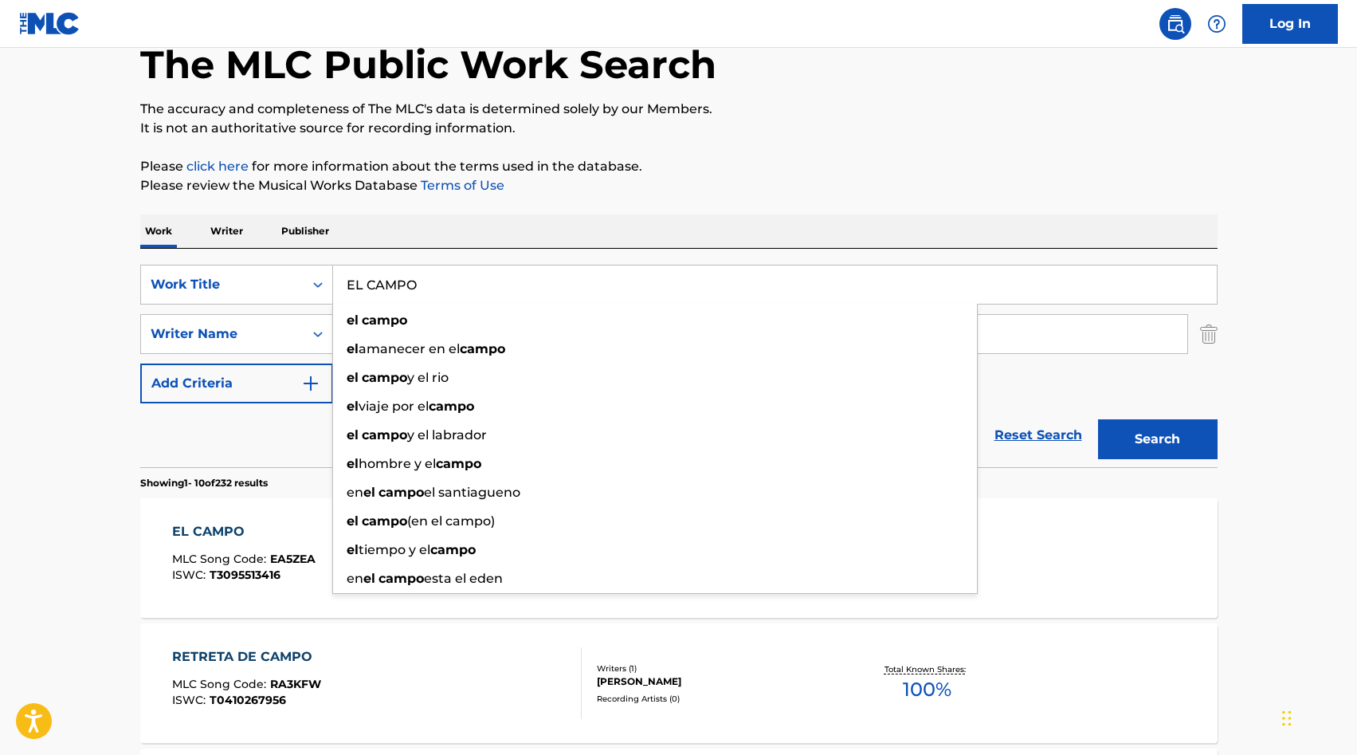
paste input "RRITO LOC"
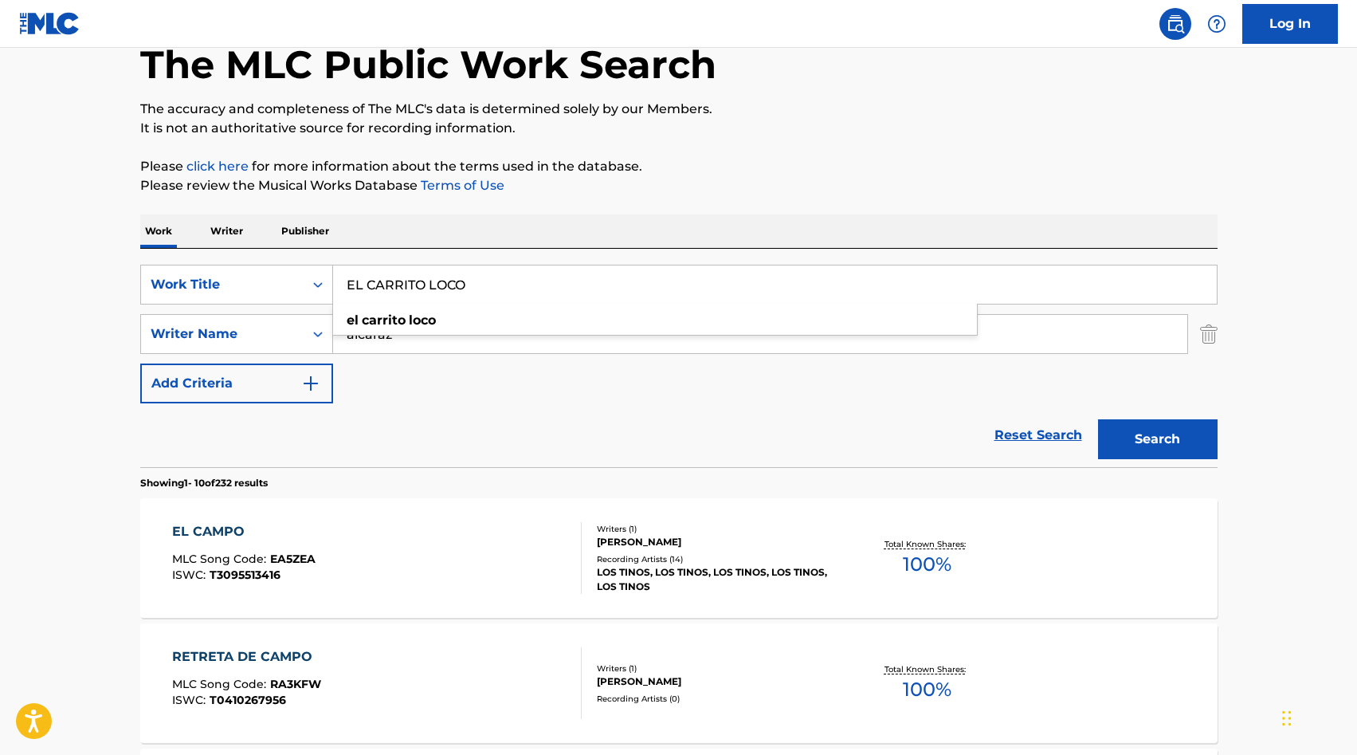
type input "EL CARRITO LOCO"
click at [365, 216] on div "Work Writer Publisher" at bounding box center [678, 230] width 1077 height 33
click at [362, 343] on input "alcaraz" at bounding box center [760, 334] width 854 height 38
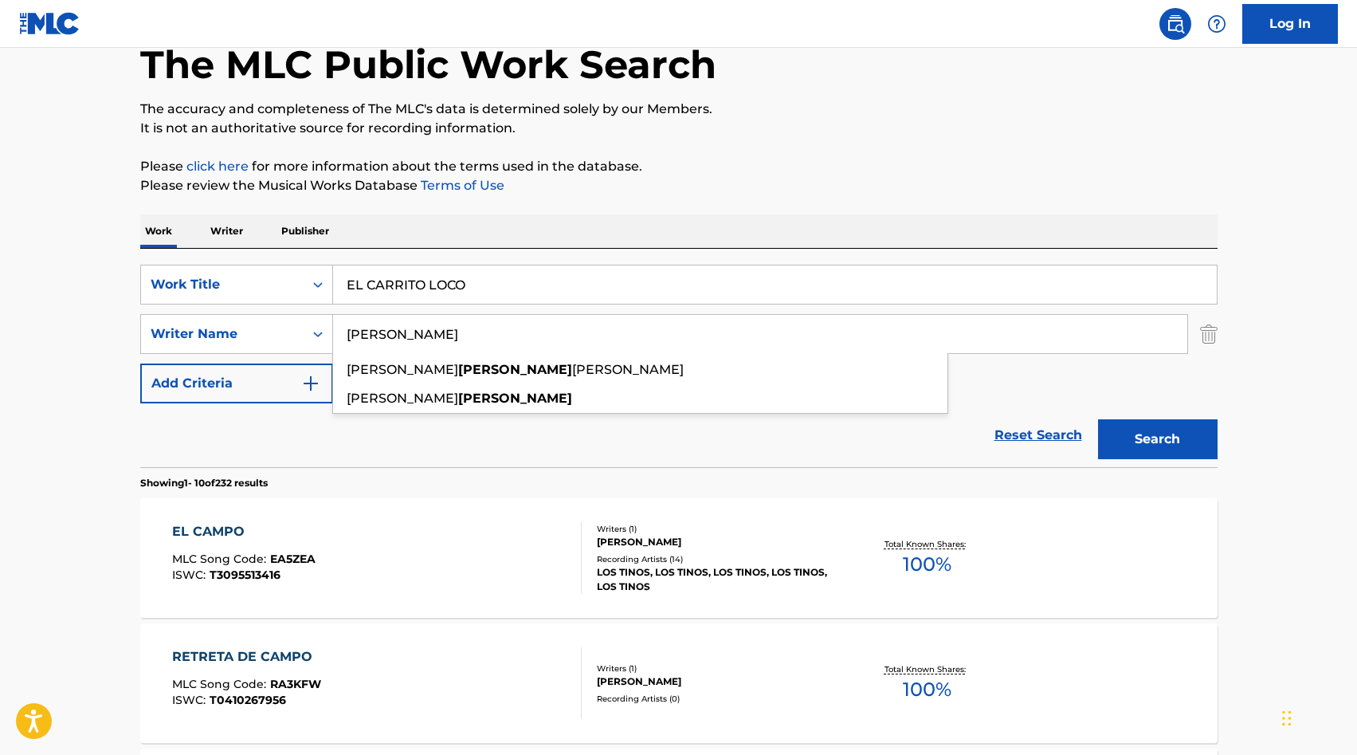
type input "[PERSON_NAME]"
click at [1156, 430] on button "Search" at bounding box center [1158, 439] width 120 height 40
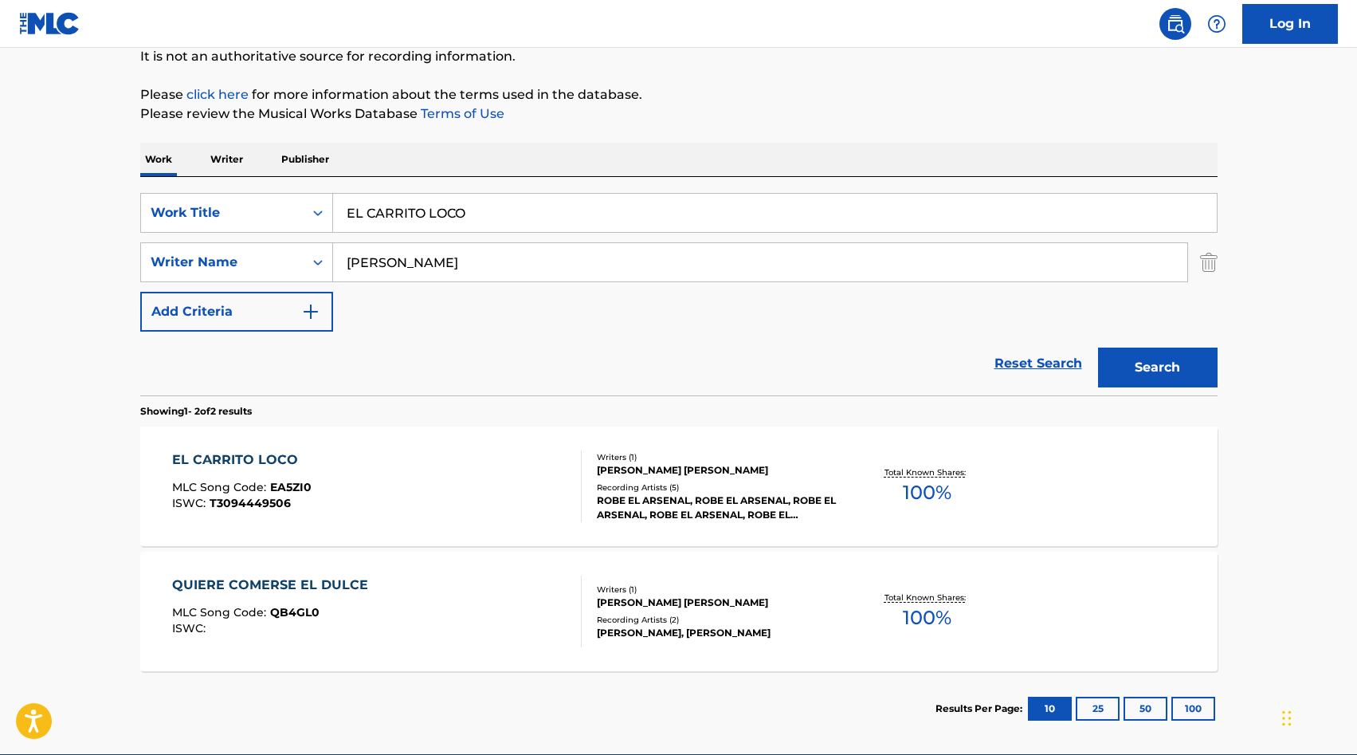
scroll to position [164, 0]
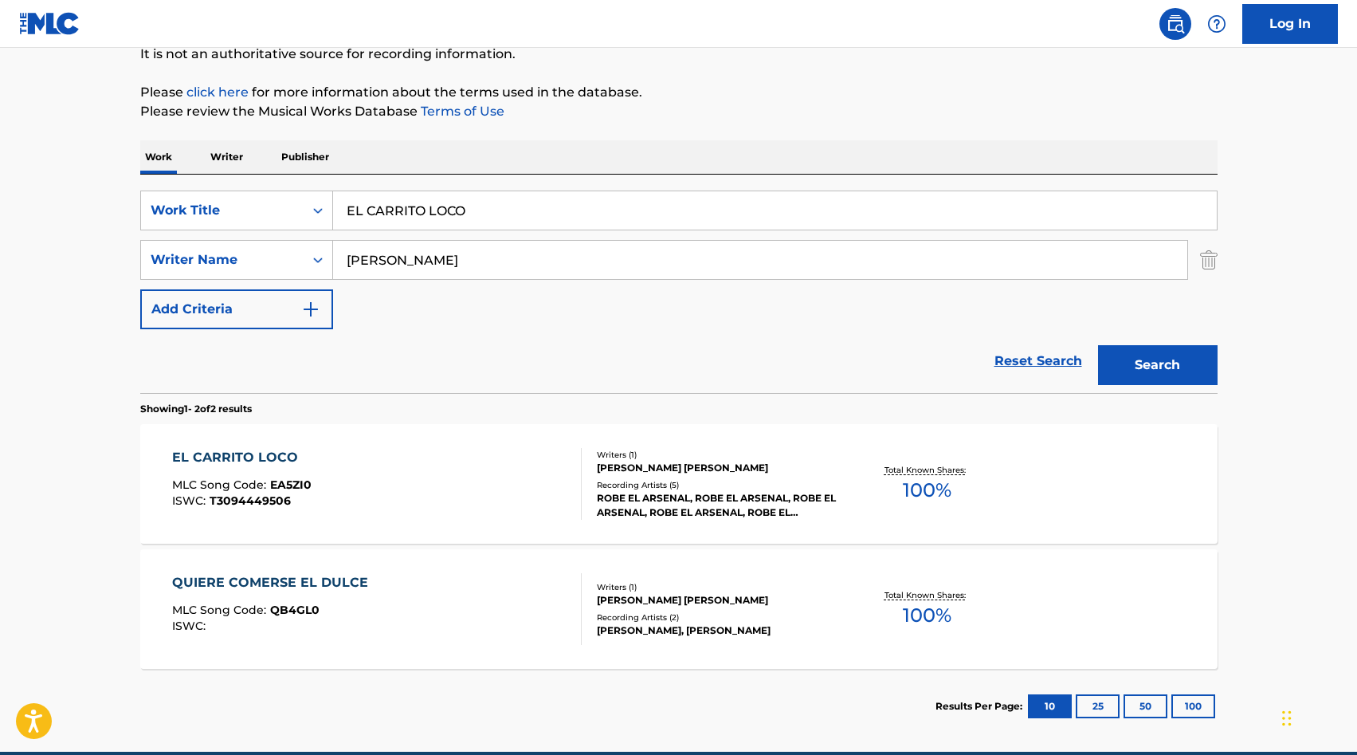
click at [568, 500] on div at bounding box center [574, 484] width 13 height 72
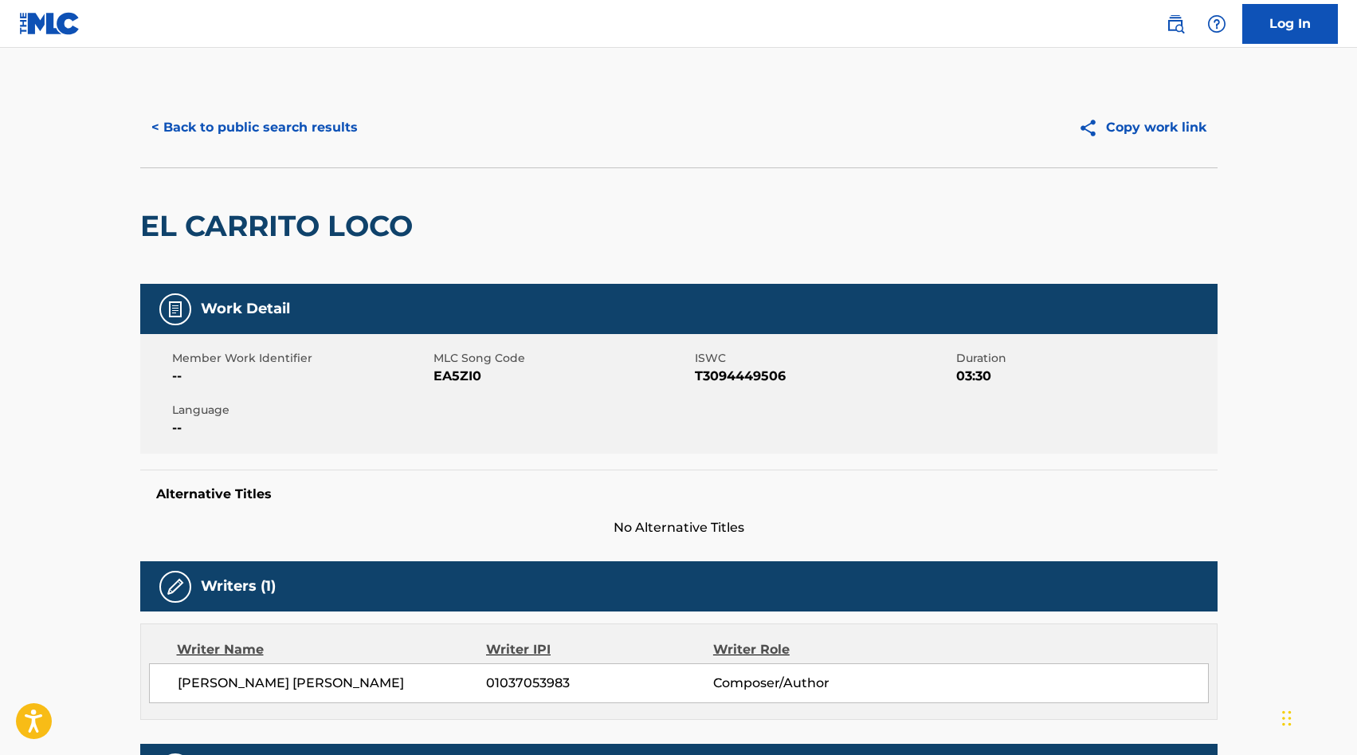
click at [457, 373] on span "EA5ZI0" at bounding box center [562, 376] width 257 height 19
copy span "EA5ZI0"
click at [192, 124] on button "< Back to public search results" at bounding box center [254, 128] width 229 height 40
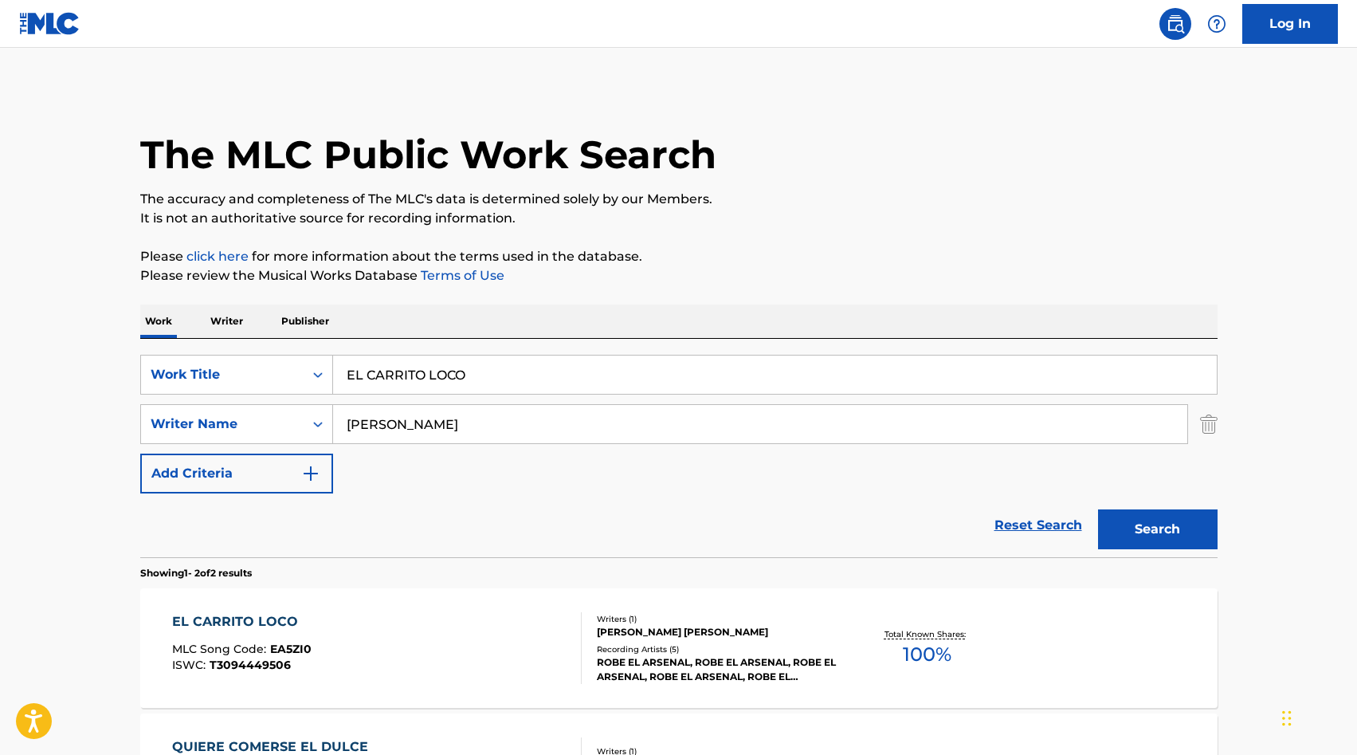
scroll to position [147, 0]
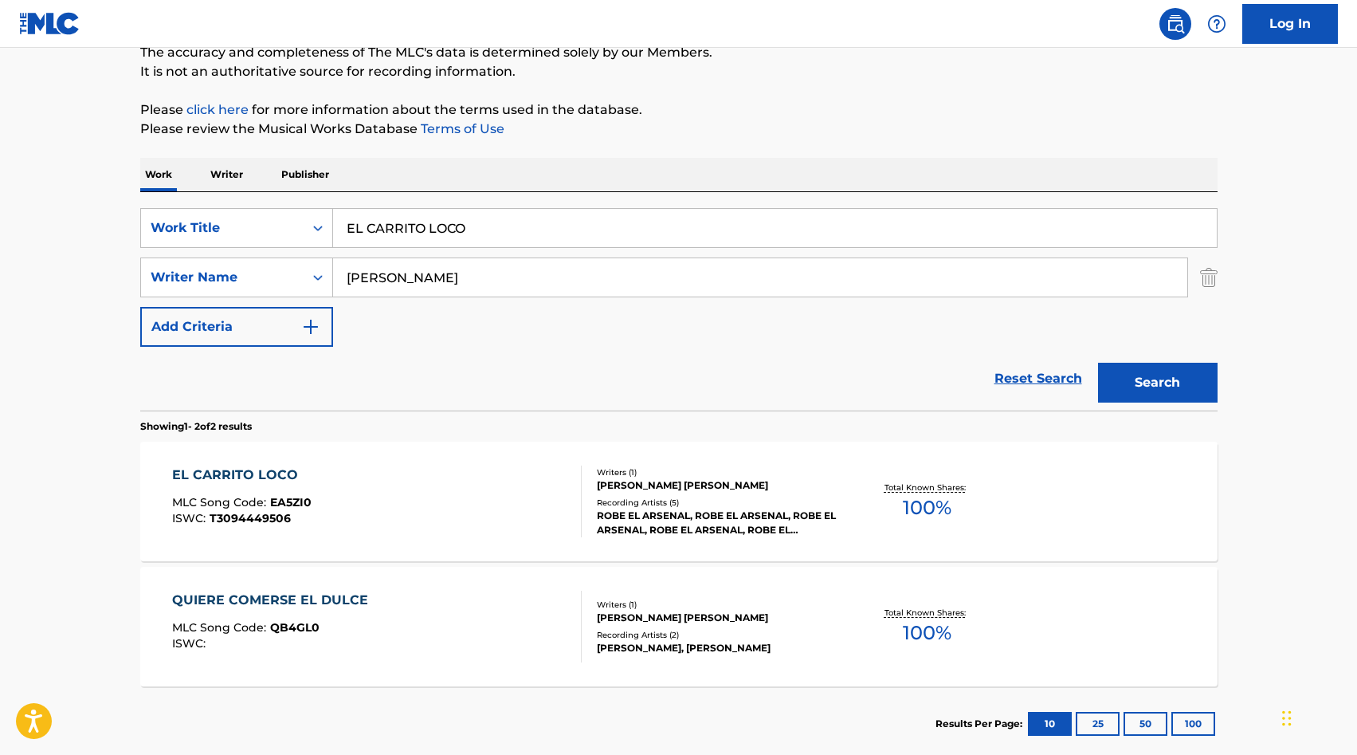
click at [465, 224] on input "EL CARRITO LOCO" at bounding box center [775, 228] width 884 height 38
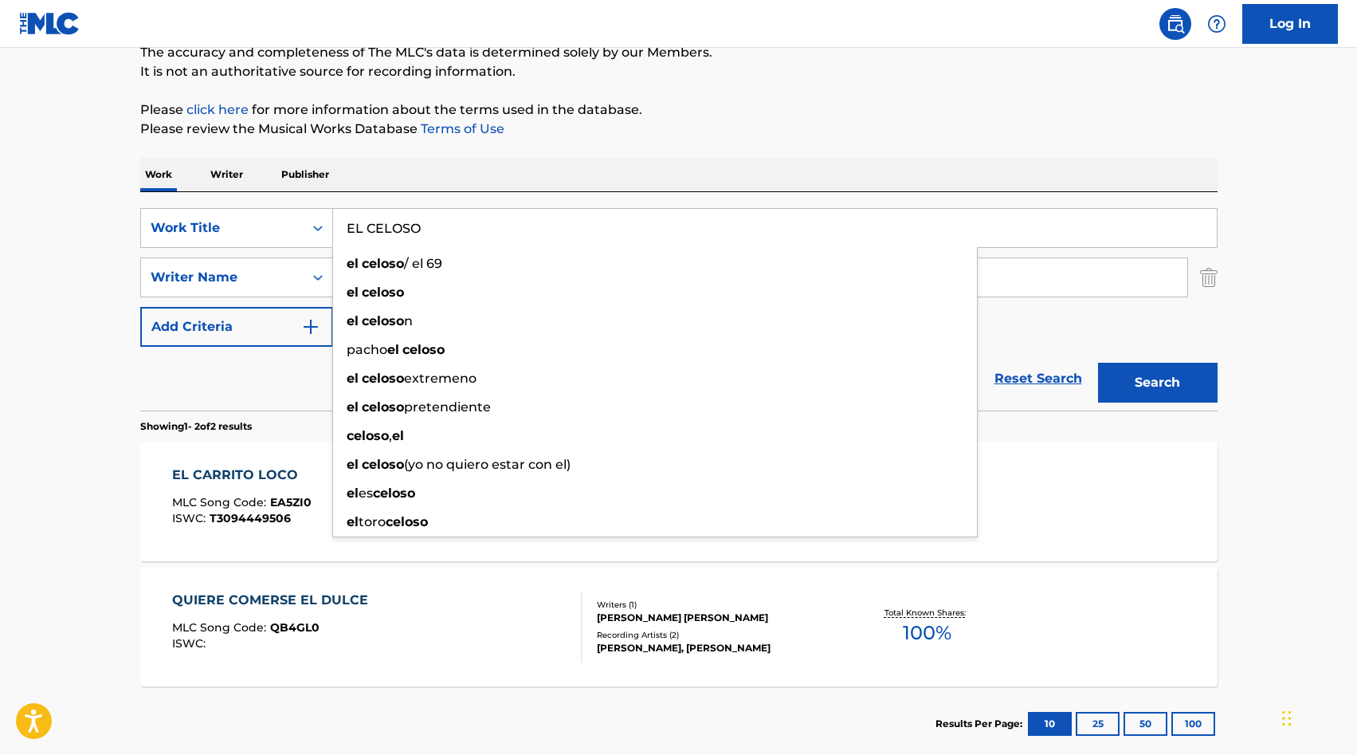
type input "EL CELOSO"
click at [0, 354] on main "The MLC Public Work Search The accuracy and completeness of The MLC's data is d…" at bounding box center [678, 335] width 1357 height 868
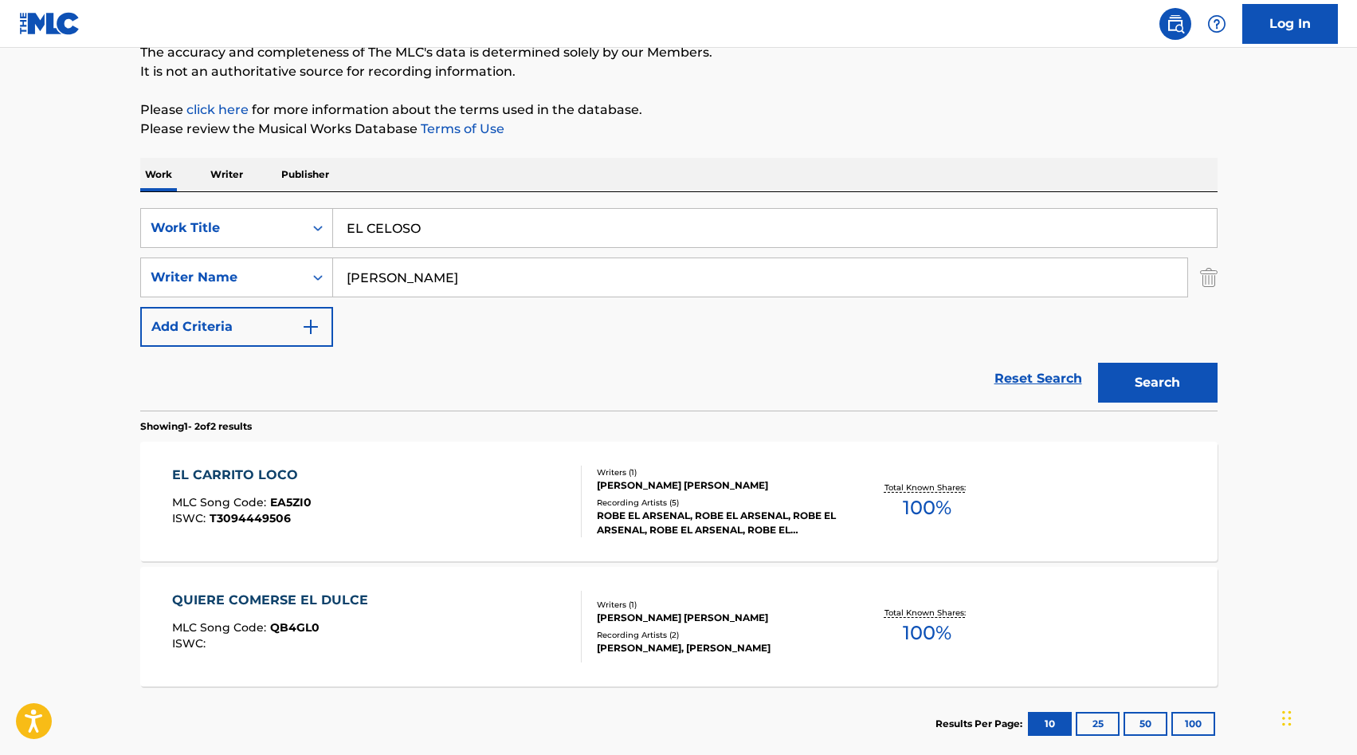
click at [422, 265] on input "[PERSON_NAME]" at bounding box center [760, 277] width 854 height 38
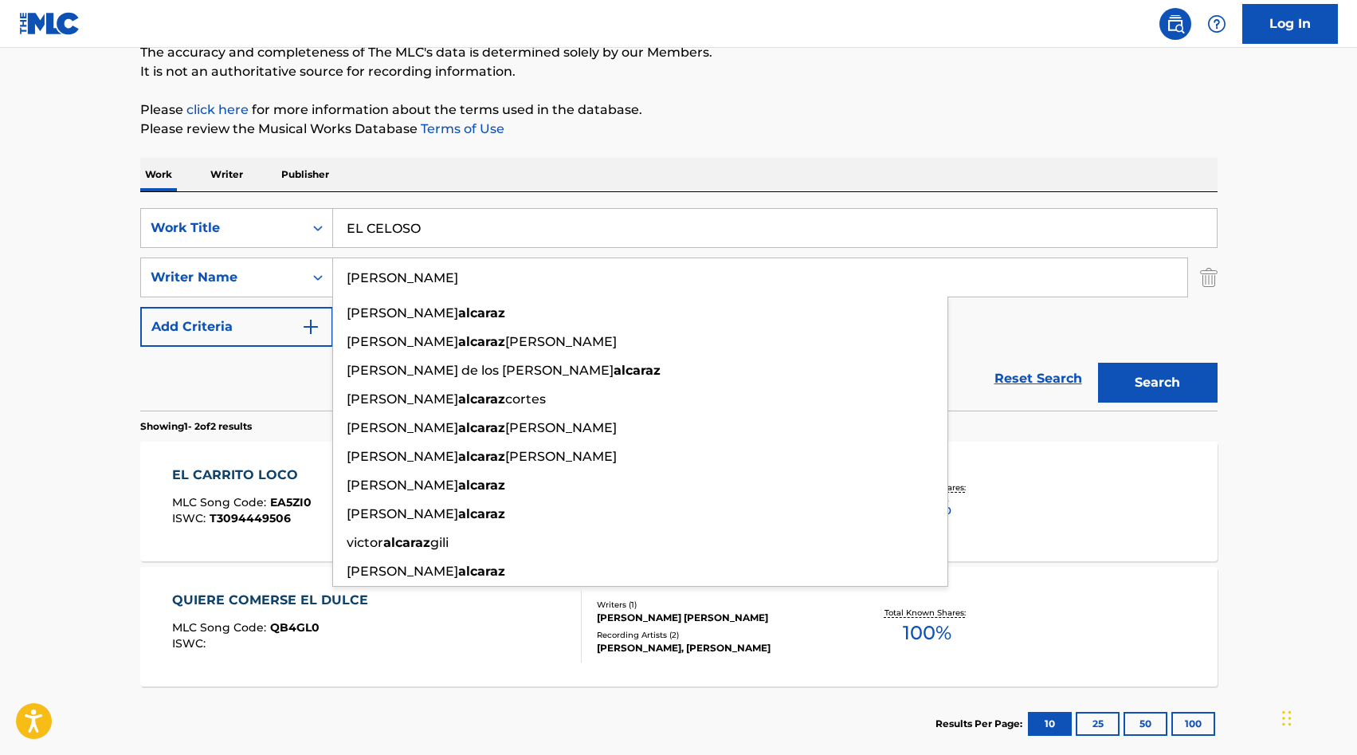
type input "[PERSON_NAME]"
click at [1191, 382] on button "Search" at bounding box center [1158, 383] width 120 height 40
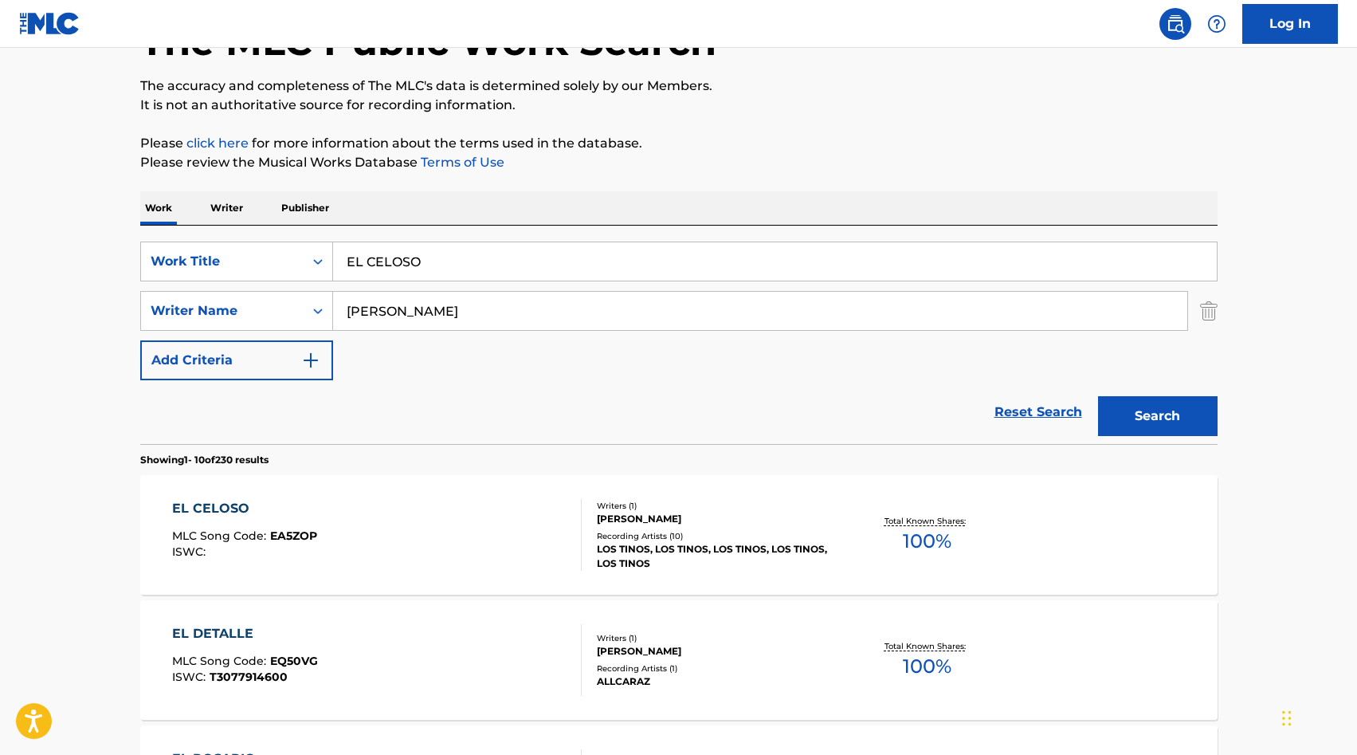
scroll to position [114, 0]
click at [670, 505] on div "Writers ( 1 )" at bounding box center [717, 505] width 241 height 12
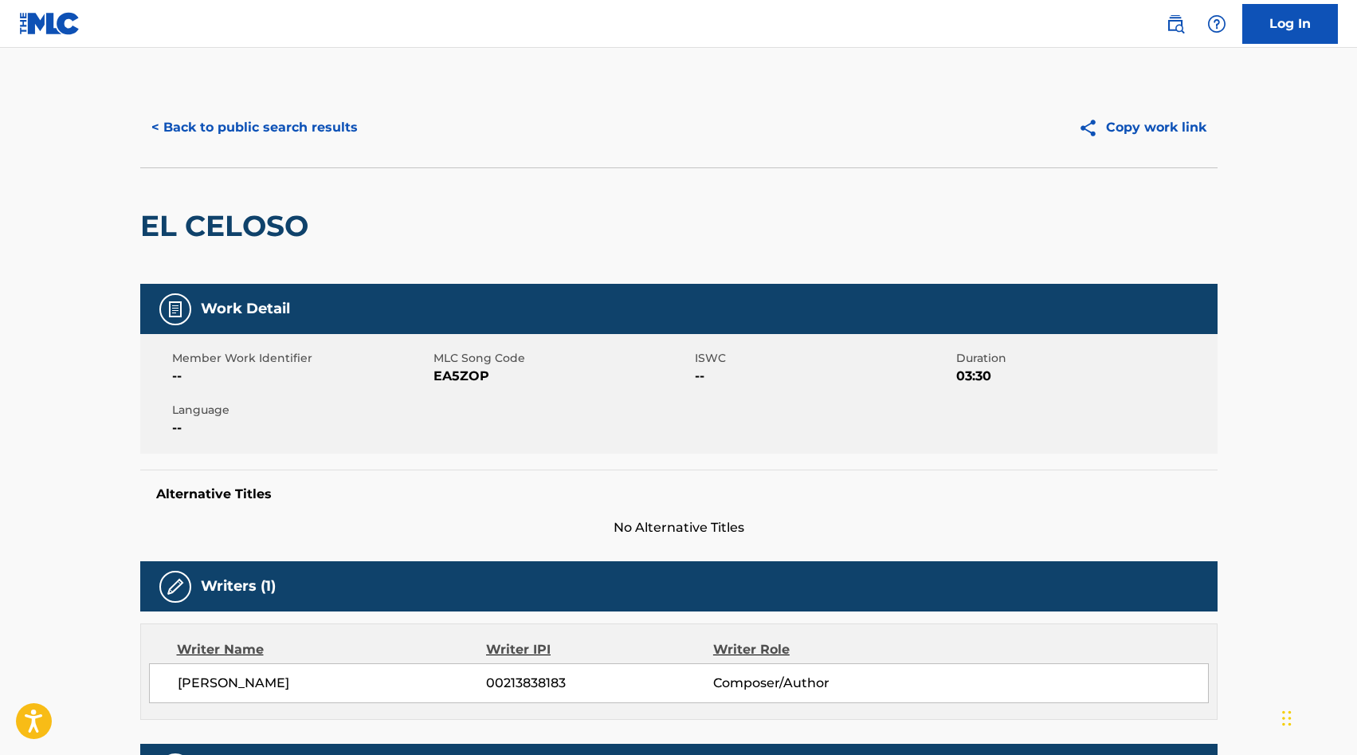
click at [447, 369] on span "EA5ZOP" at bounding box center [562, 376] width 257 height 19
copy span "EA5ZOP"
click at [248, 124] on button "< Back to public search results" at bounding box center [254, 128] width 229 height 40
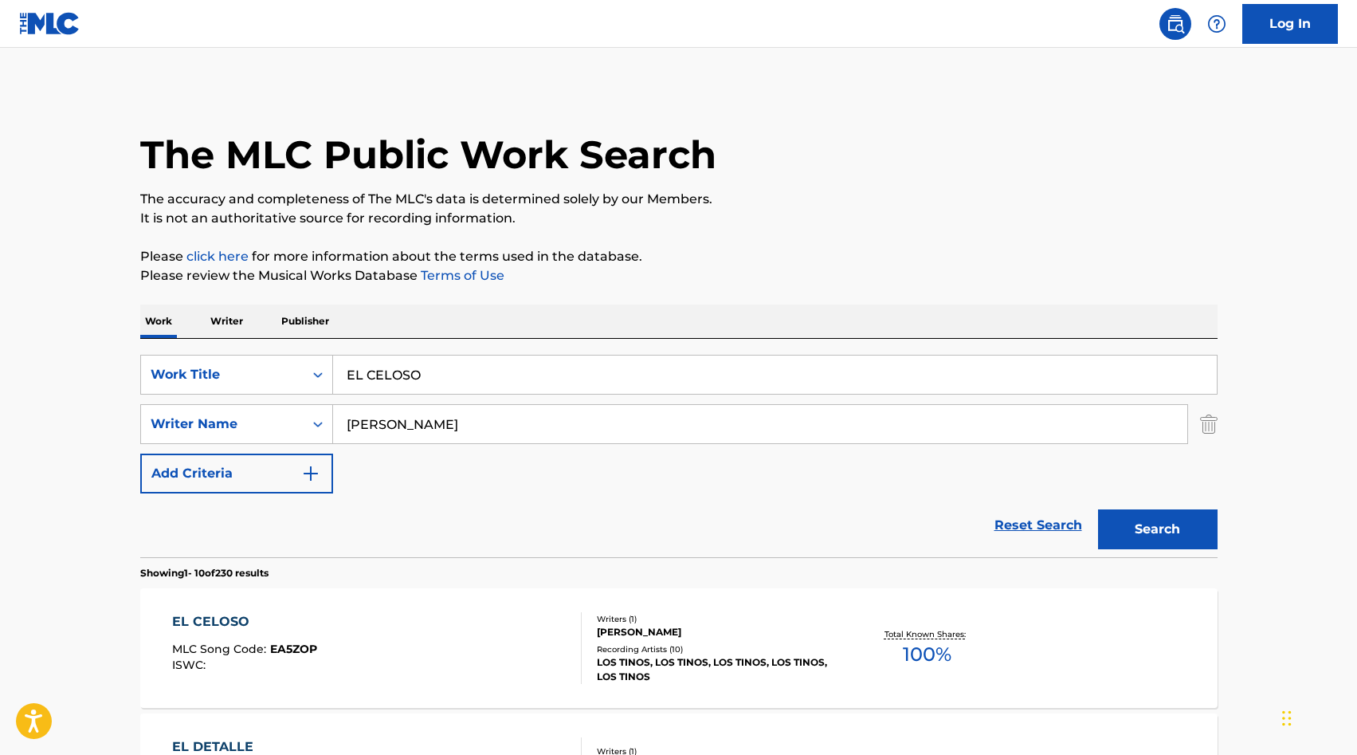
scroll to position [112, 0]
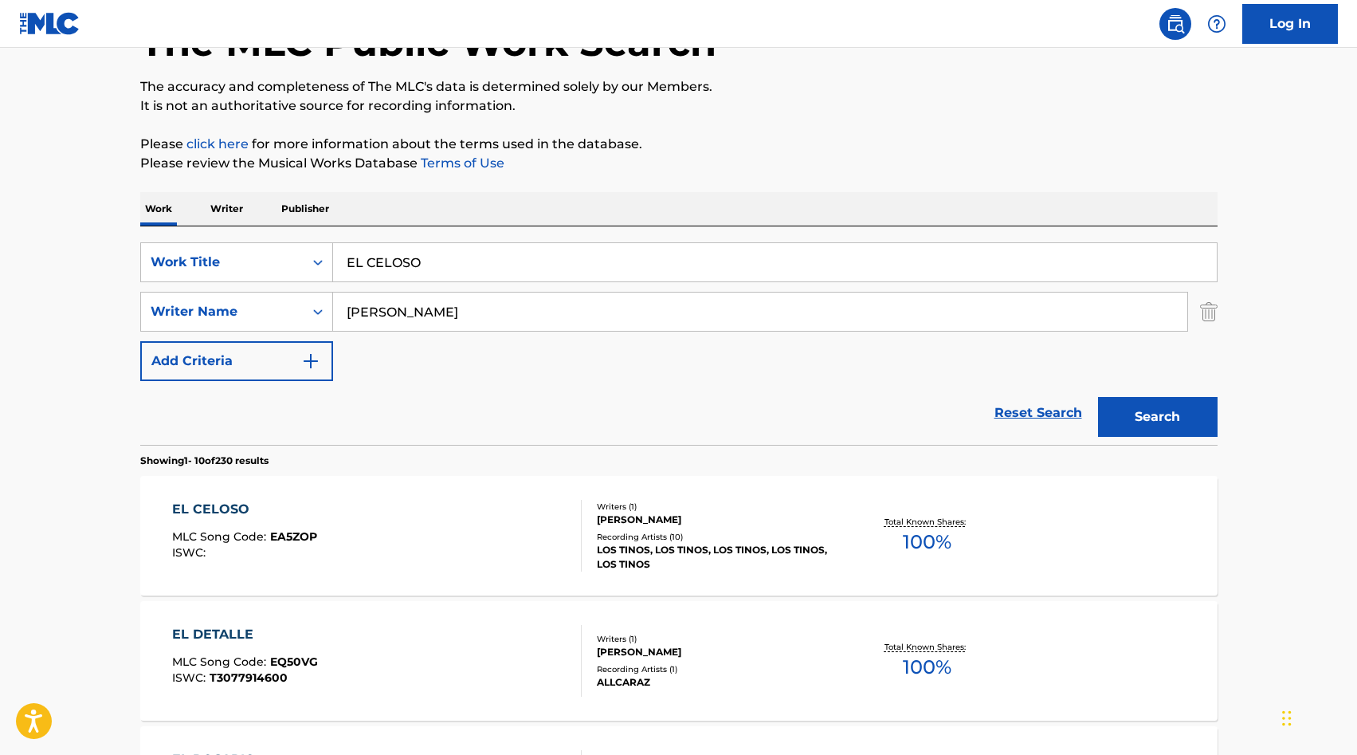
click at [421, 322] on input "[PERSON_NAME]" at bounding box center [760, 311] width 854 height 38
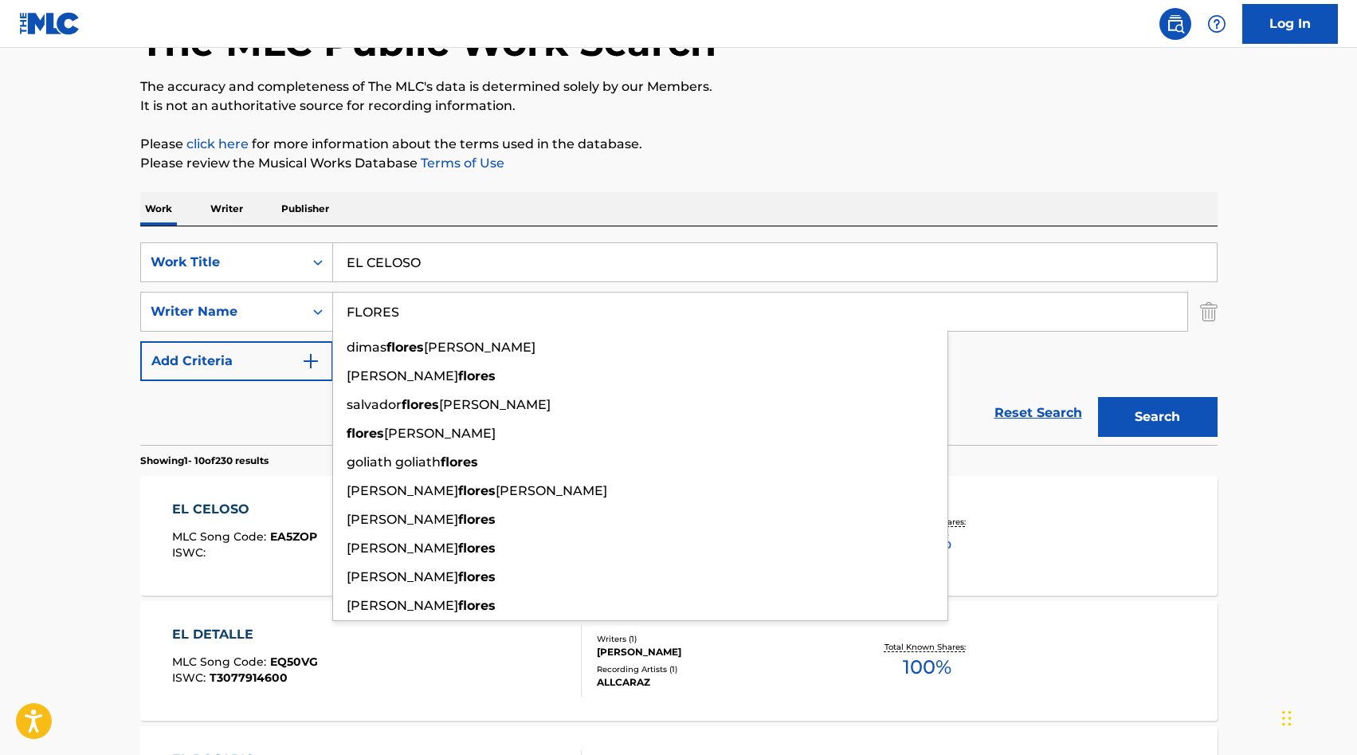
type input "FLORES"
click at [396, 258] on input "EL CELOSO" at bounding box center [775, 262] width 884 height 38
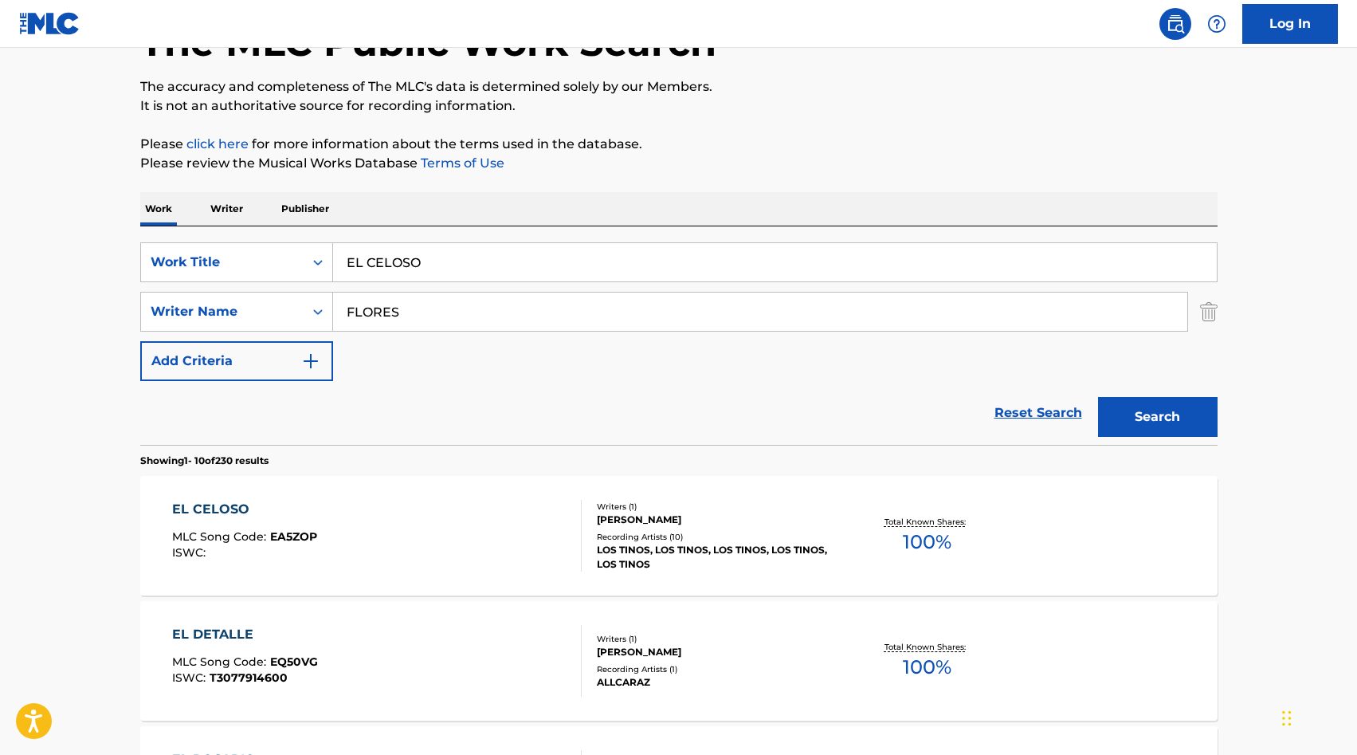
click at [396, 258] on input "EL CELOSO" at bounding box center [775, 262] width 884 height 38
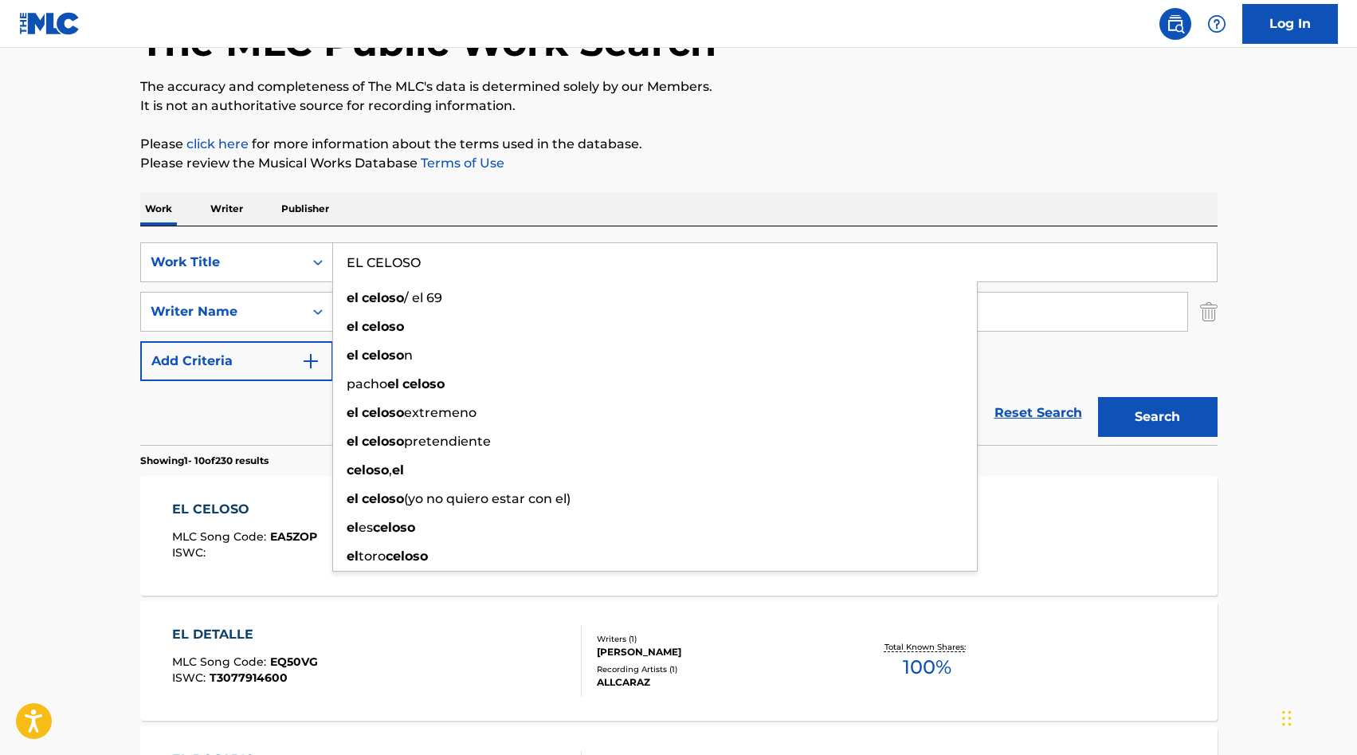
paste input "[PERSON_NAME] SE HIZO BUCHON"
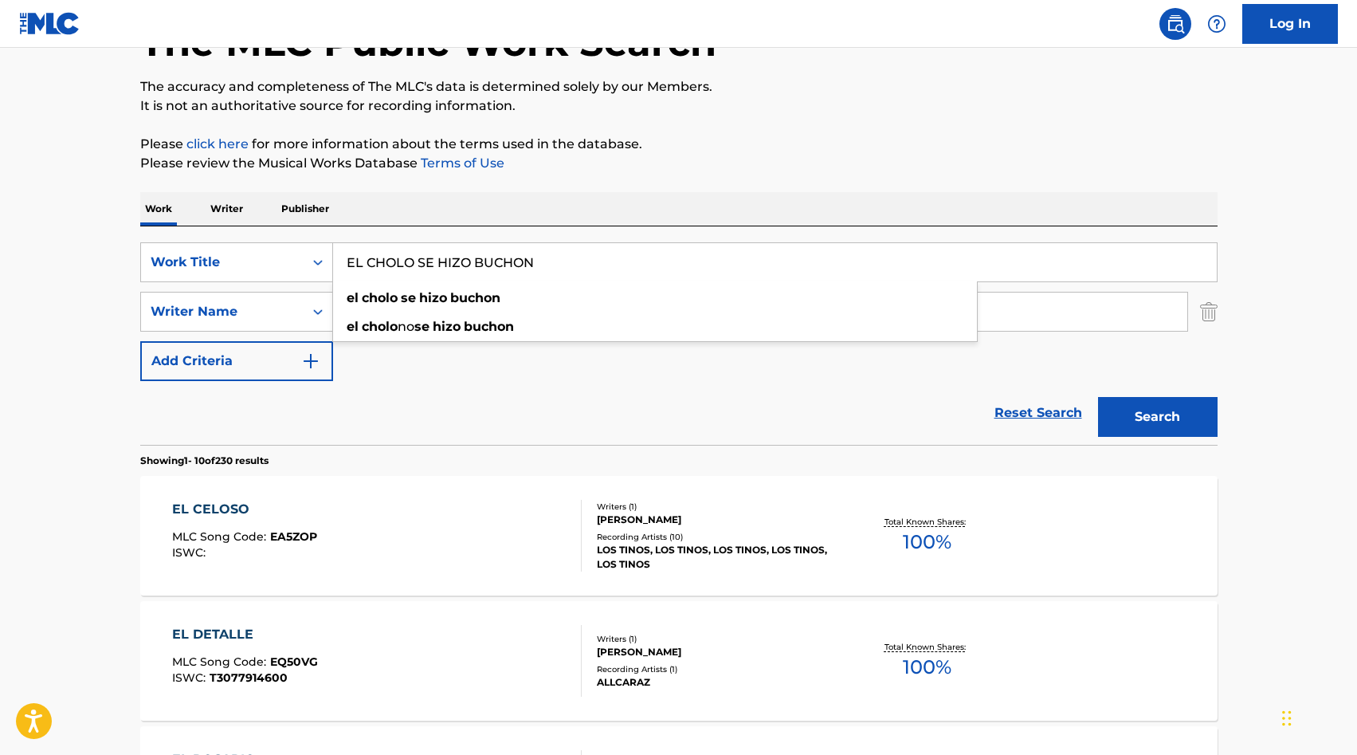
type input "EL CHOLO SE HIZO BUCHON"
click at [1140, 414] on button "Search" at bounding box center [1158, 417] width 120 height 40
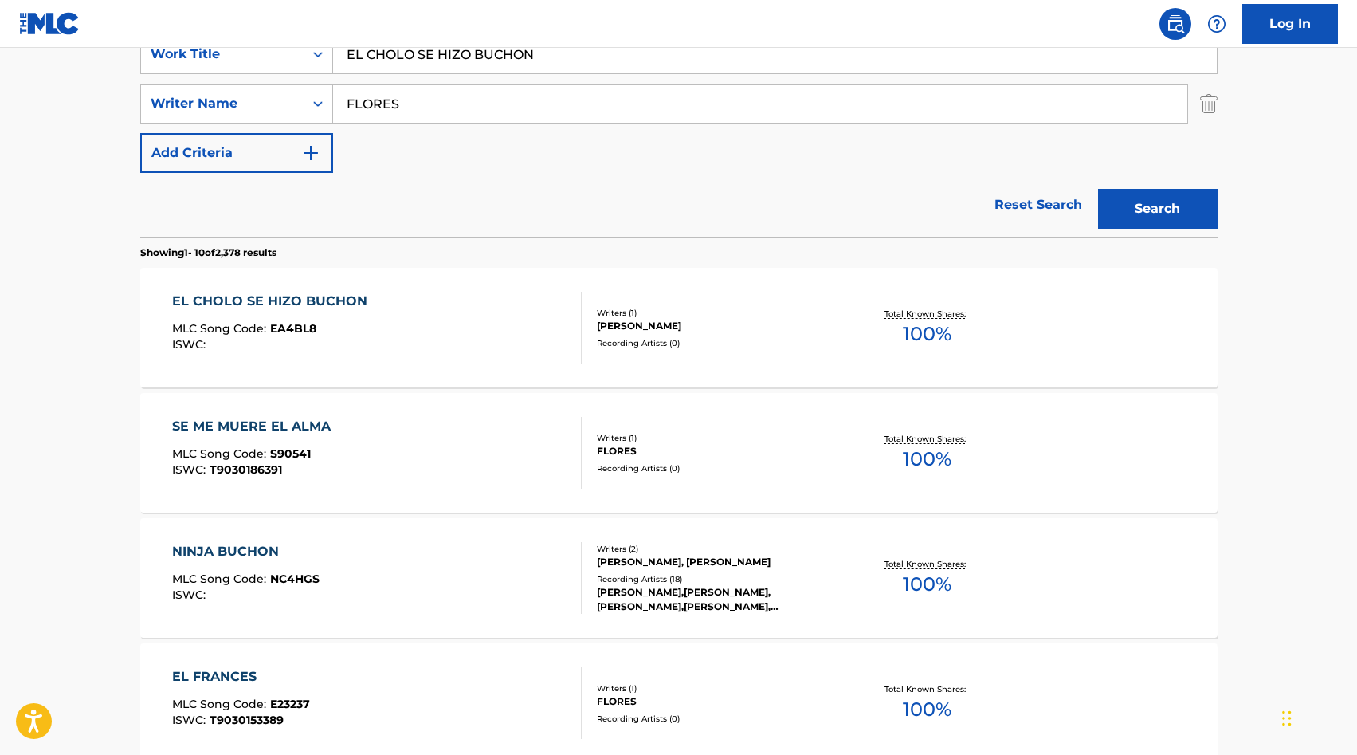
scroll to position [324, 0]
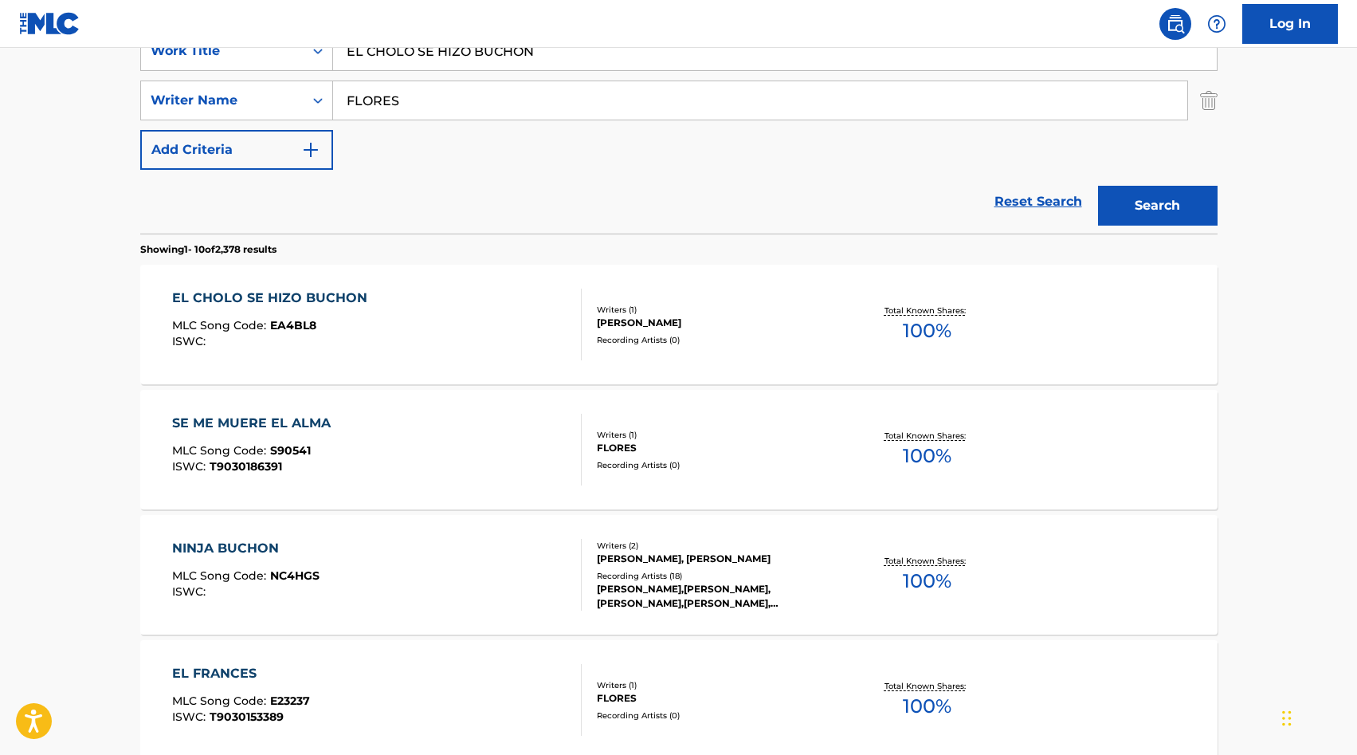
click at [648, 339] on div "Recording Artists ( 0 )" at bounding box center [717, 340] width 241 height 12
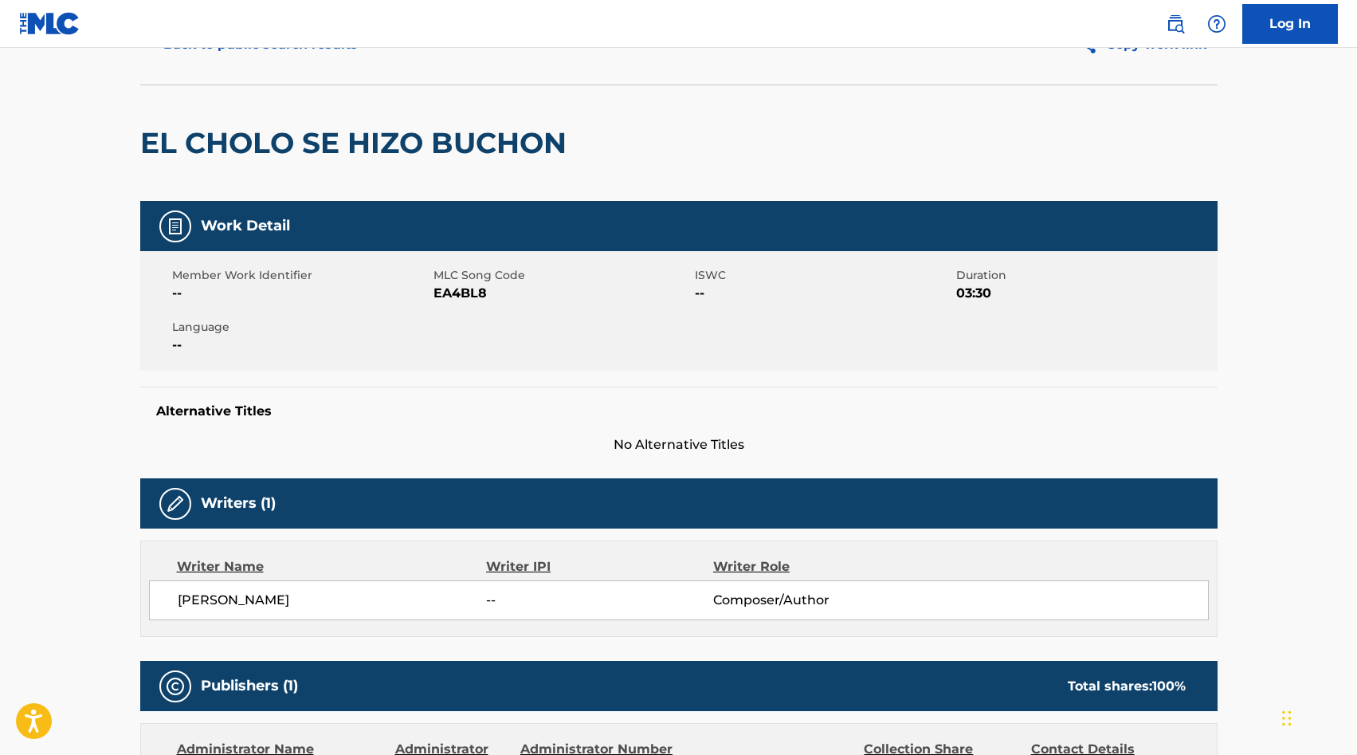
scroll to position [85, 0]
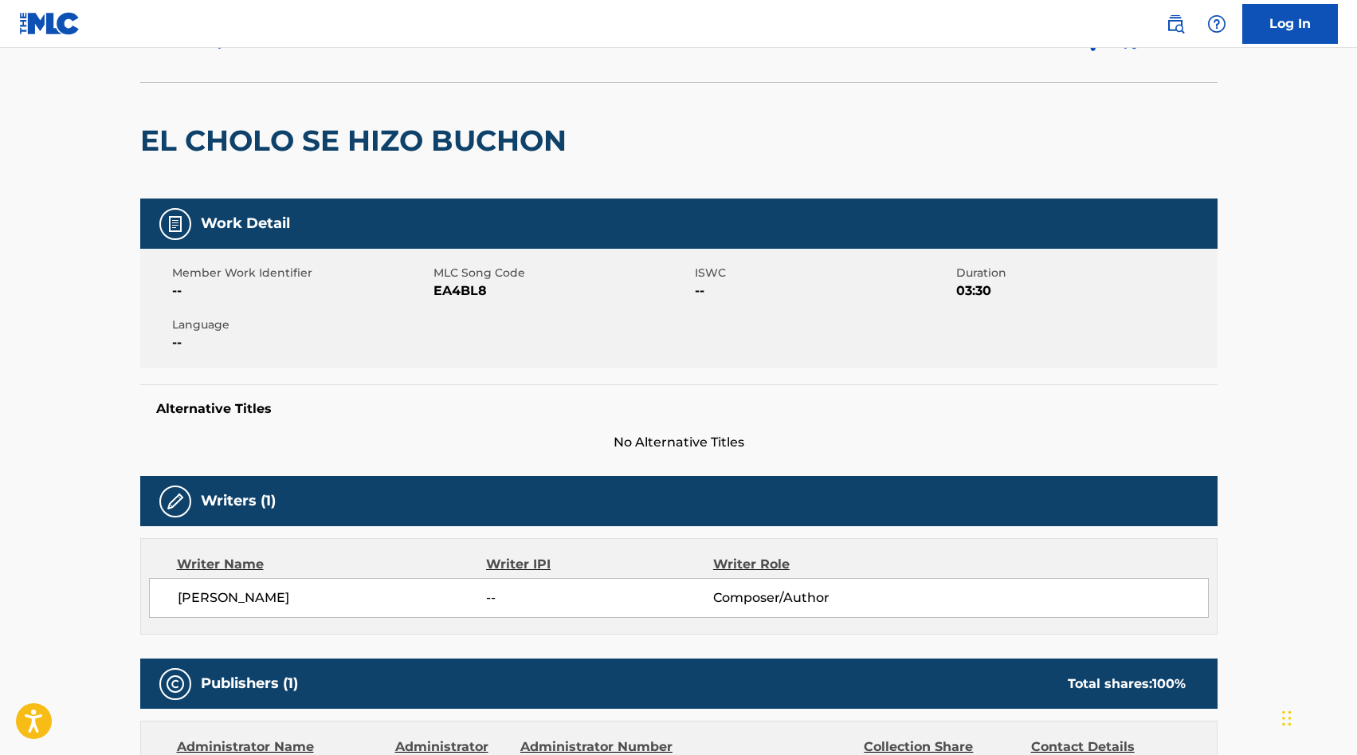
click at [456, 297] on span "EA4BL8" at bounding box center [562, 290] width 257 height 19
copy span "EA4BL8"
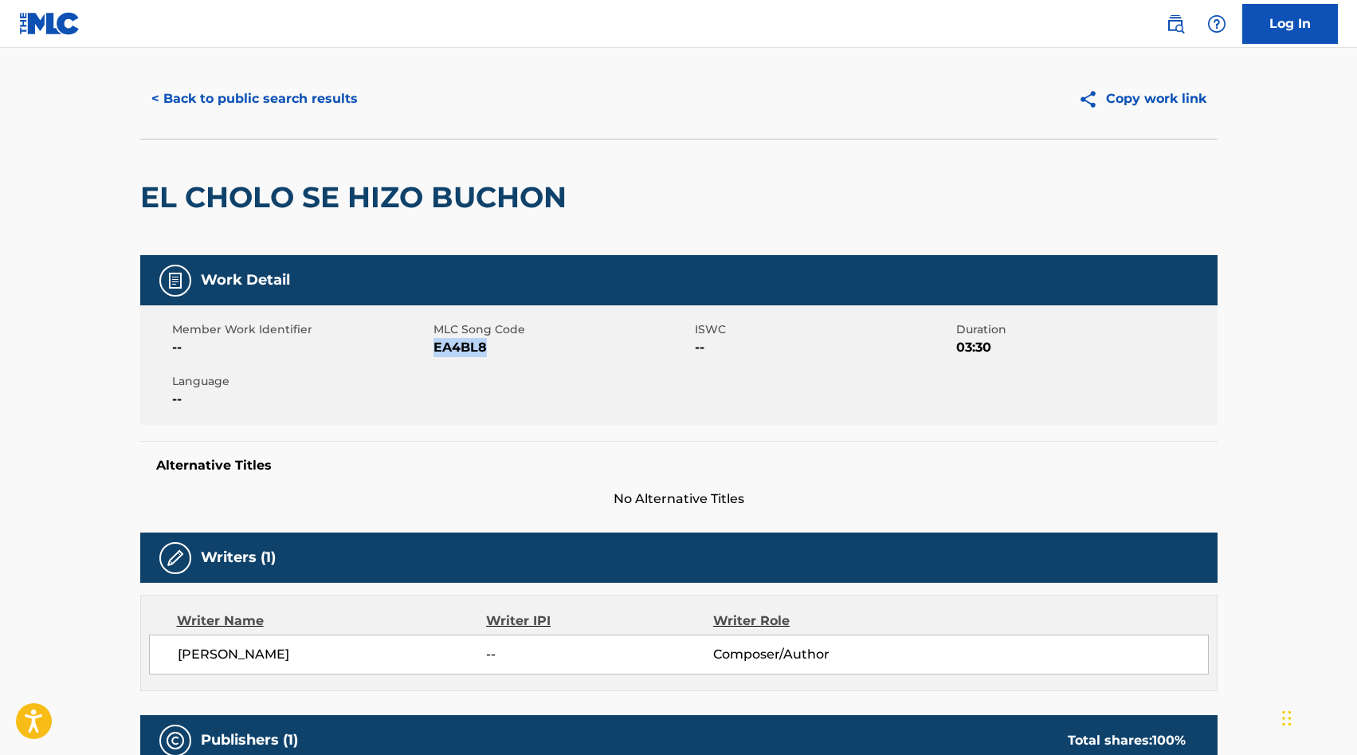
scroll to position [0, 0]
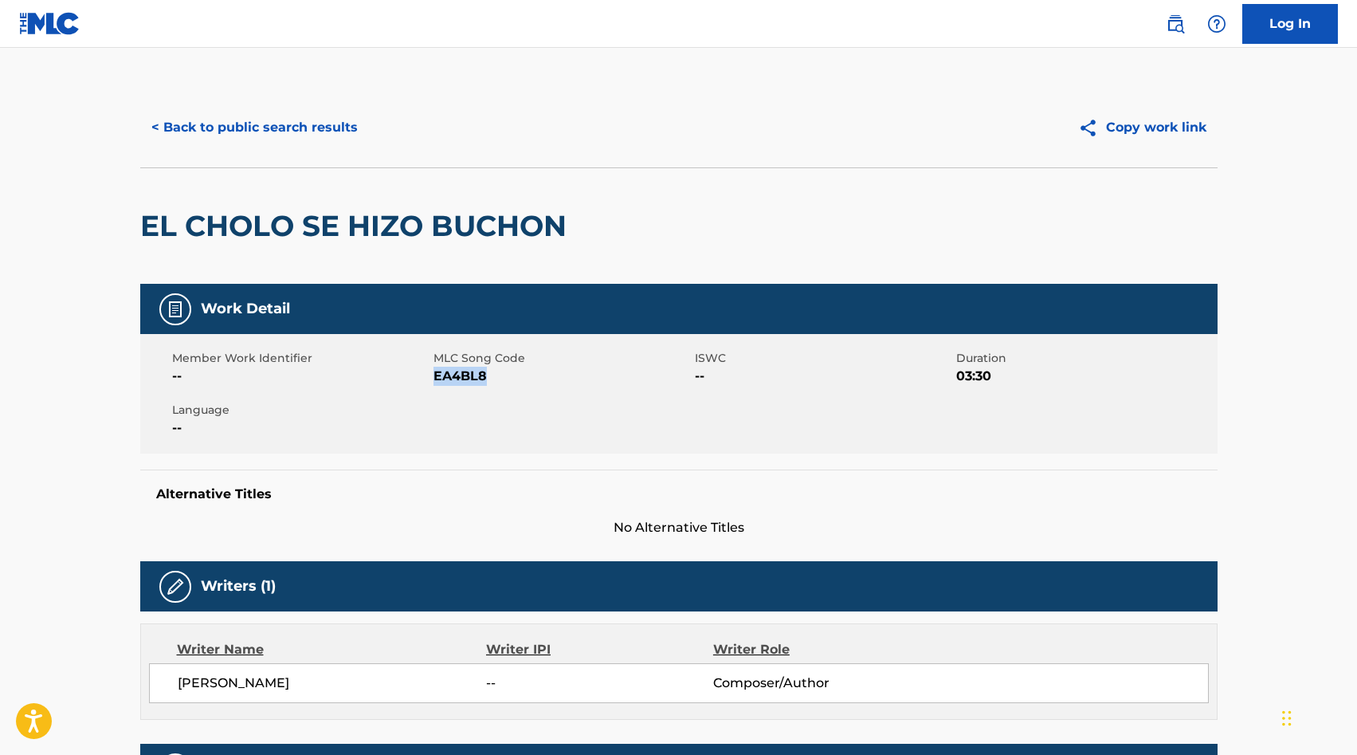
click at [243, 123] on button "< Back to public search results" at bounding box center [254, 128] width 229 height 40
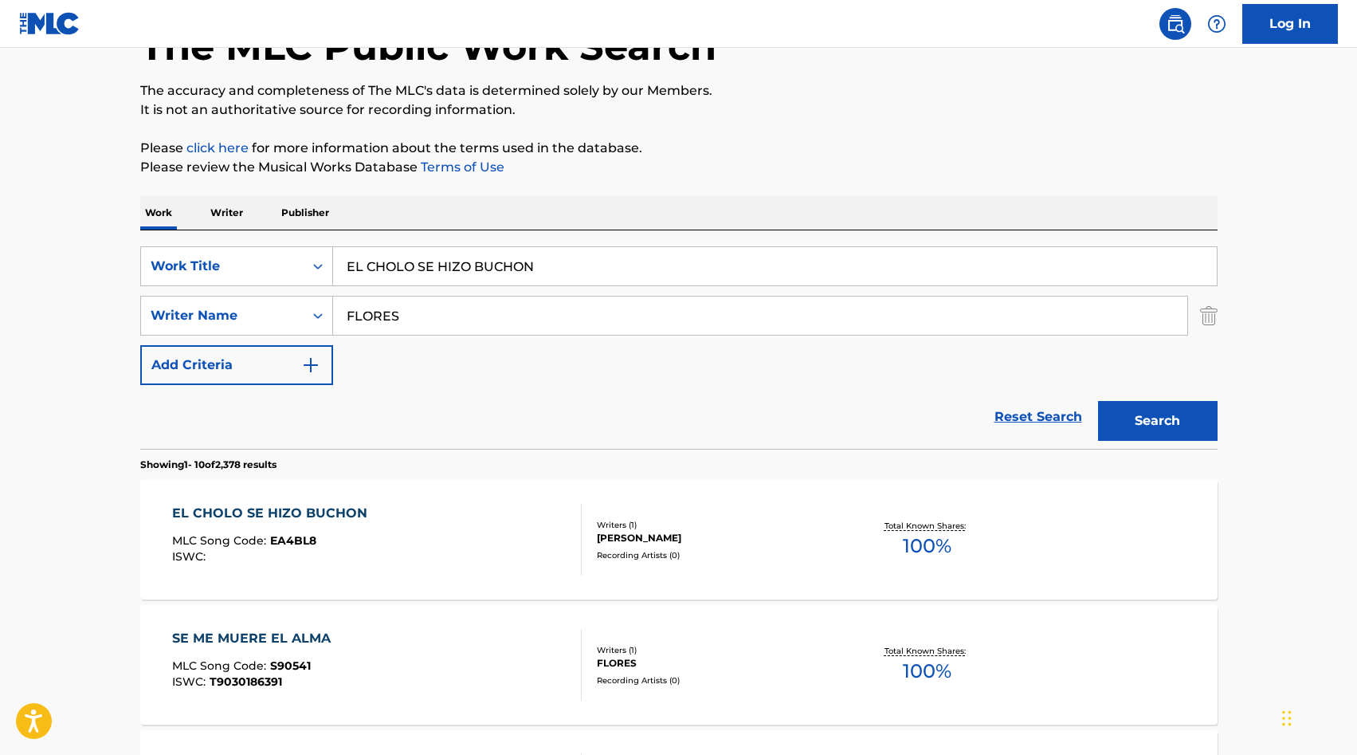
scroll to position [10, 0]
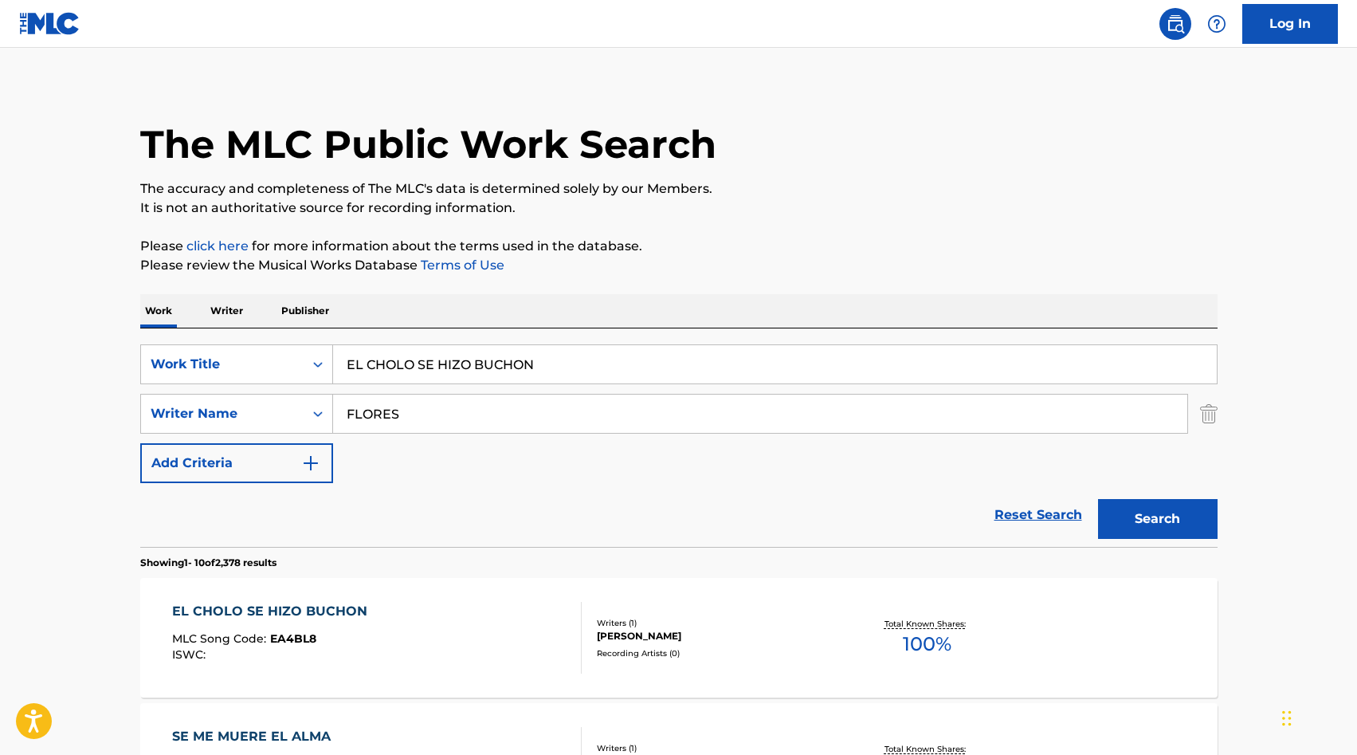
click at [385, 415] on input "FLORES" at bounding box center [760, 413] width 854 height 38
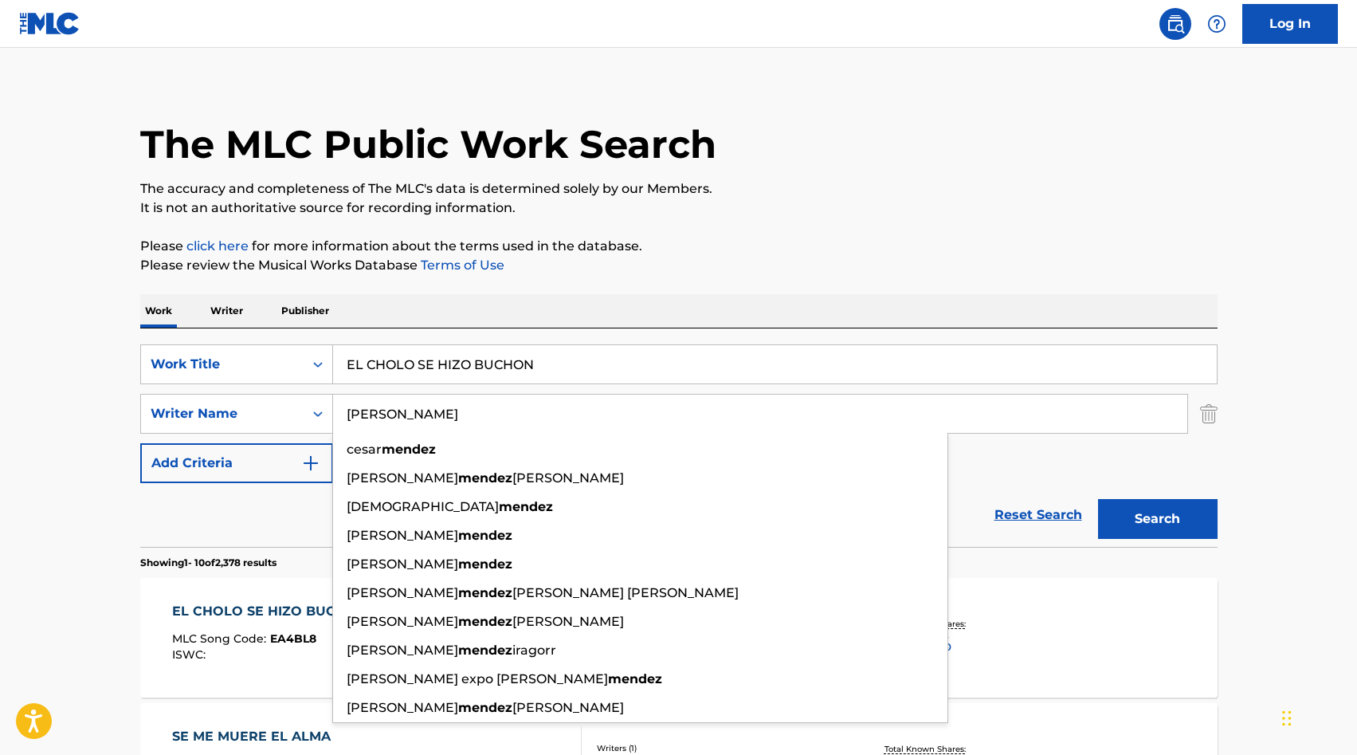
type input "[PERSON_NAME]"
click at [407, 383] on div "EL CHOLO SE HIZO BUCHON" at bounding box center [775, 364] width 885 height 40
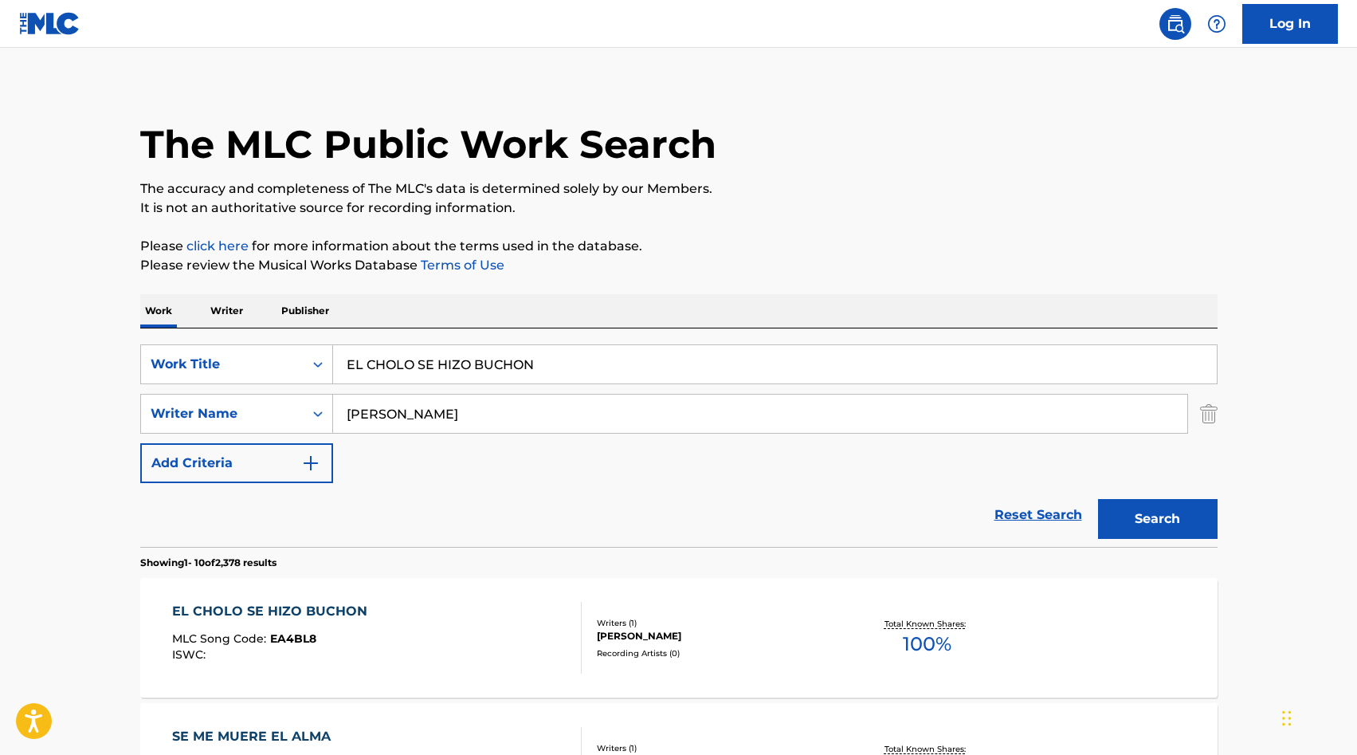
click at [419, 368] on input "EL CHOLO SE HIZO BUCHON" at bounding box center [775, 364] width 884 height 38
paste input "OMPA DE LA BARBA"
type input "EL COMPA DE LA BARBA"
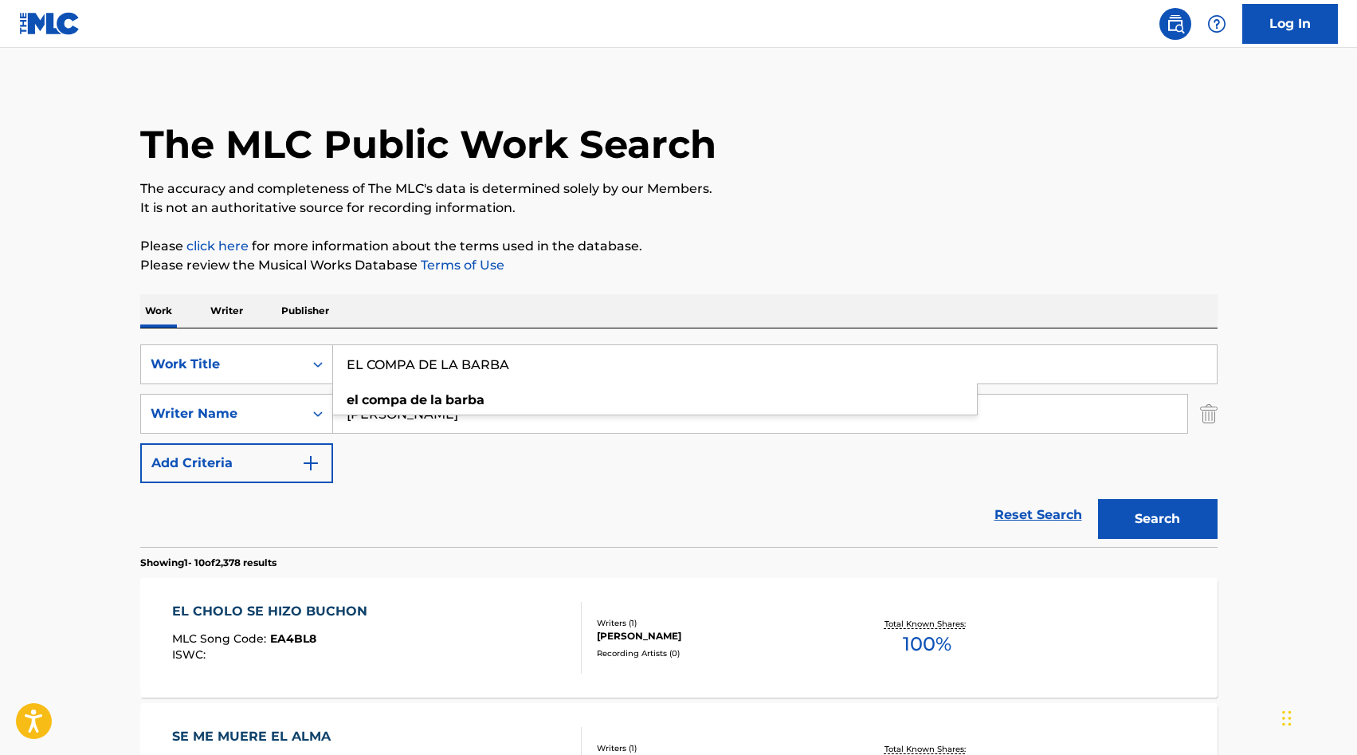
click at [1135, 515] on button "Search" at bounding box center [1158, 519] width 120 height 40
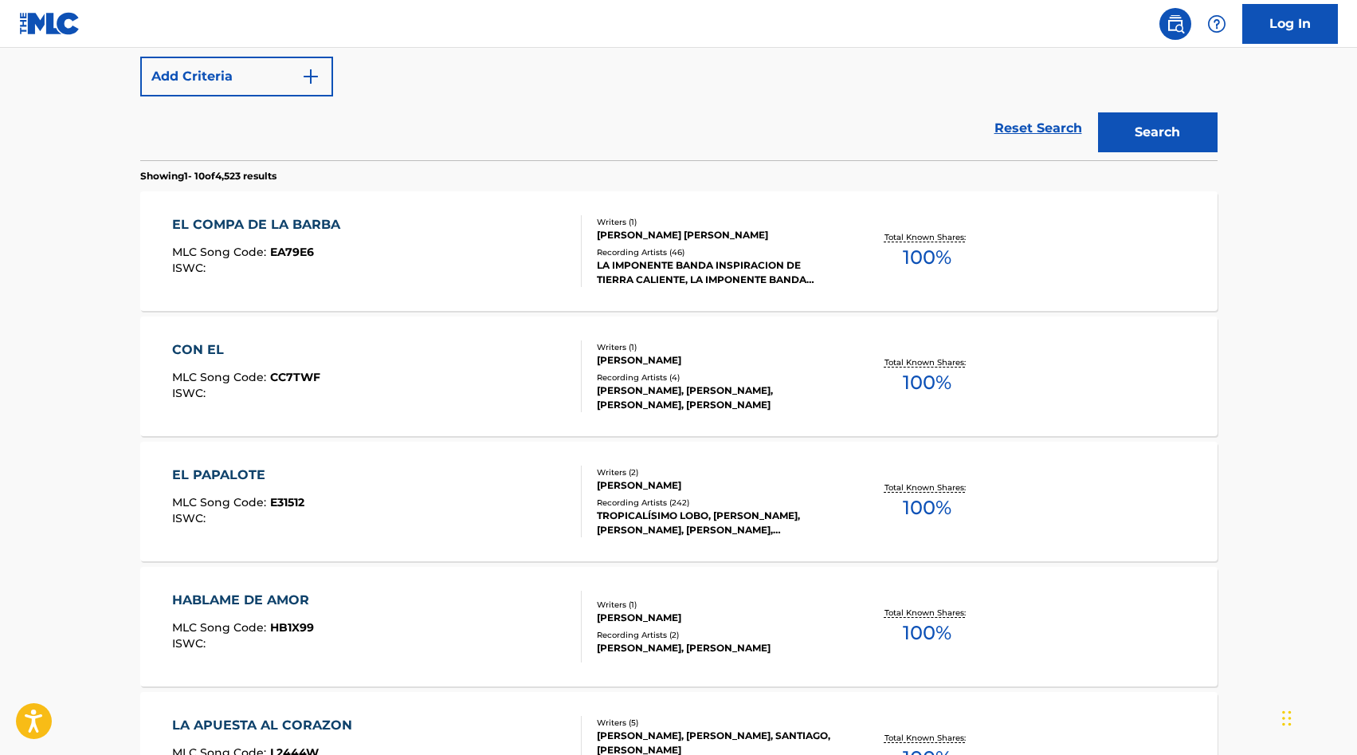
scroll to position [396, 0]
click at [754, 240] on div "[PERSON_NAME] [PERSON_NAME]" at bounding box center [717, 236] width 241 height 14
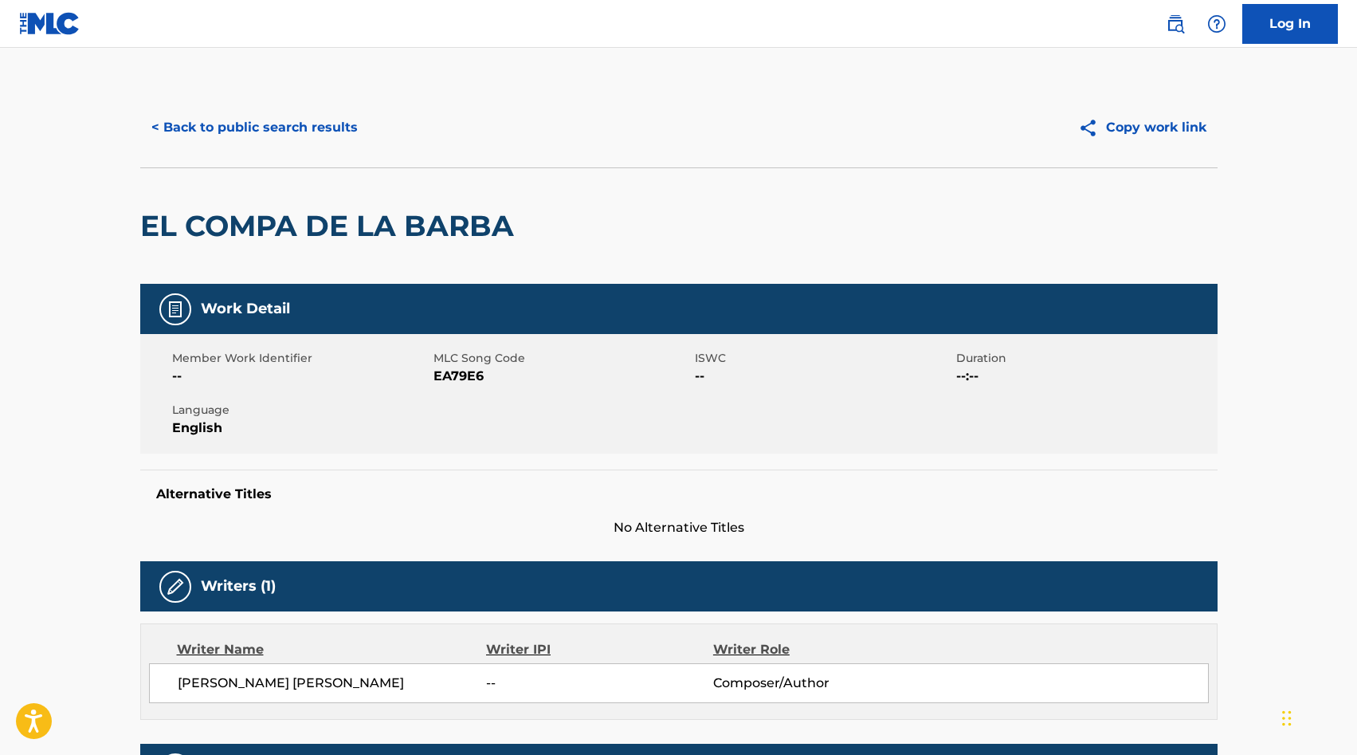
click at [461, 375] on span "EA79E6" at bounding box center [562, 376] width 257 height 19
copy span "EA79E6"
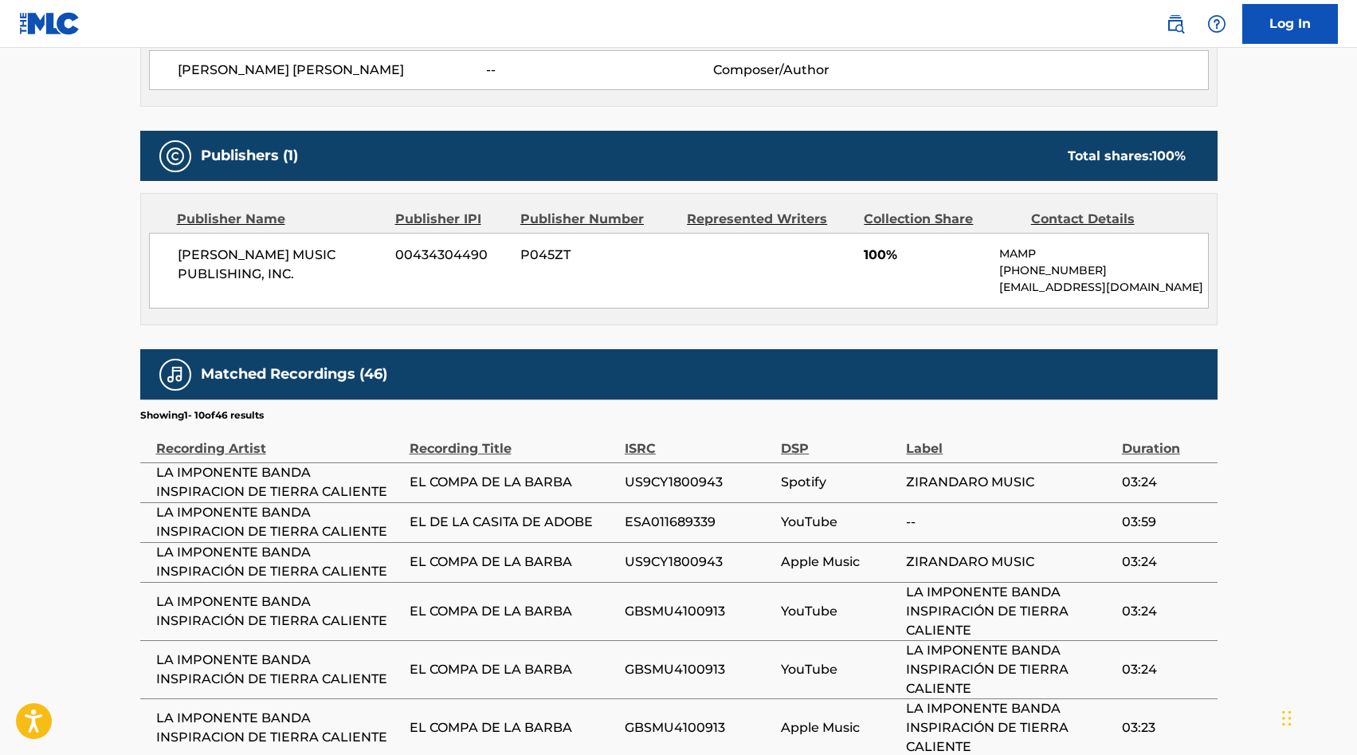
scroll to position [409, 0]
